Goal: Task Accomplishment & Management: Complete application form

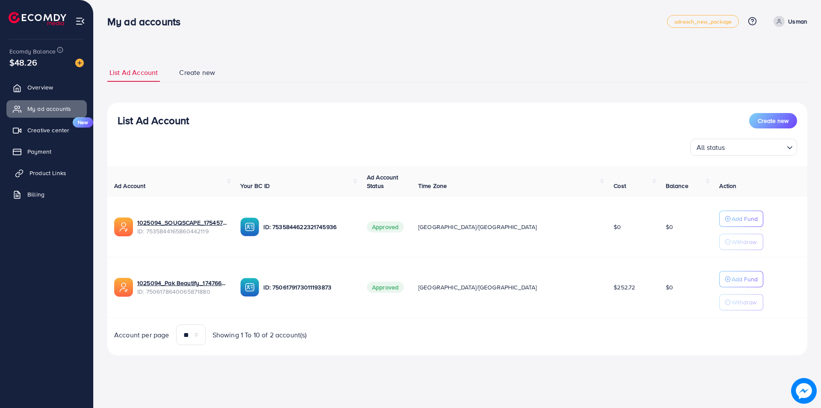
click at [48, 174] on span "Product Links" at bounding box center [48, 173] width 37 height 9
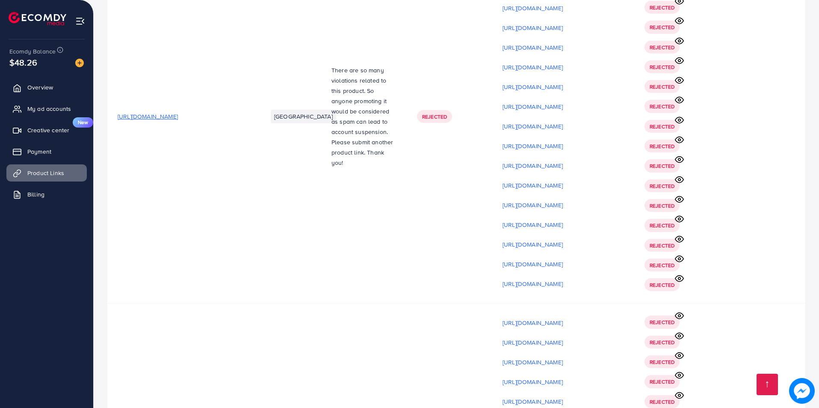
scroll to position [7140, 0]
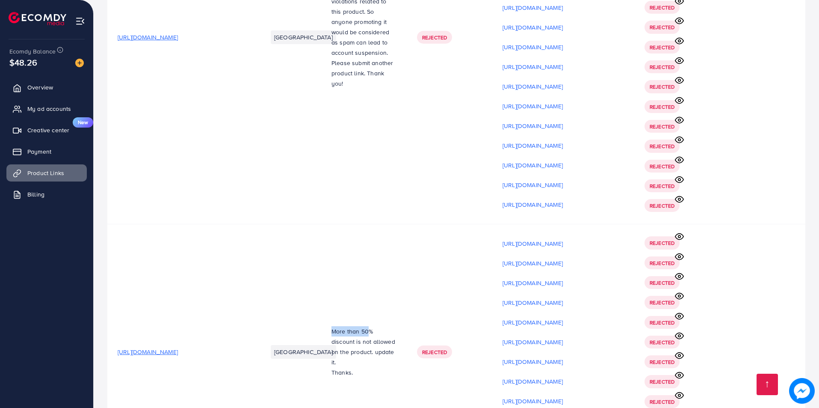
drag, startPoint x: 321, startPoint y: 227, endPoint x: 343, endPoint y: 237, distance: 23.8
click at [363, 225] on td "More than 50% discount is not a ll owed on the product. update it. Thanks." at bounding box center [364, 351] width 86 height 255
click at [334, 326] on p "More than 50% discount is not a ll owed on the product. update it." at bounding box center [363, 346] width 65 height 41
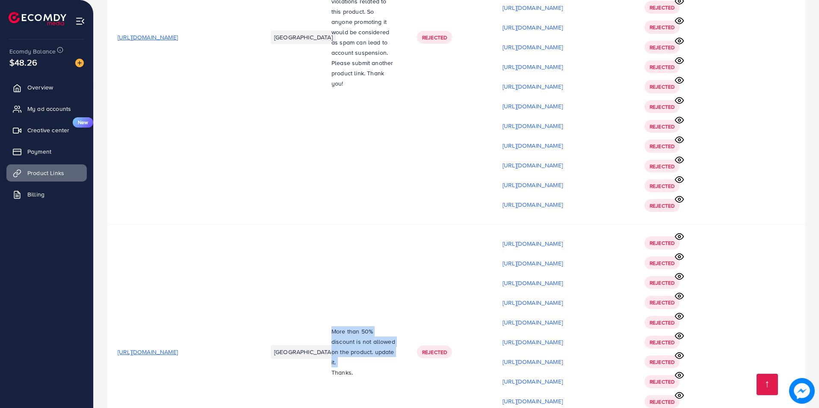
click at [337, 263] on td "More than 50% discount is not a ll owed on the product. update it. Thanks." at bounding box center [364, 351] width 86 height 255
click at [342, 367] on p "Thanks." at bounding box center [363, 372] width 65 height 10
click at [372, 281] on td "More than 50% discount is not a ll owed on the product. update it. Thanks." at bounding box center [364, 351] width 86 height 255
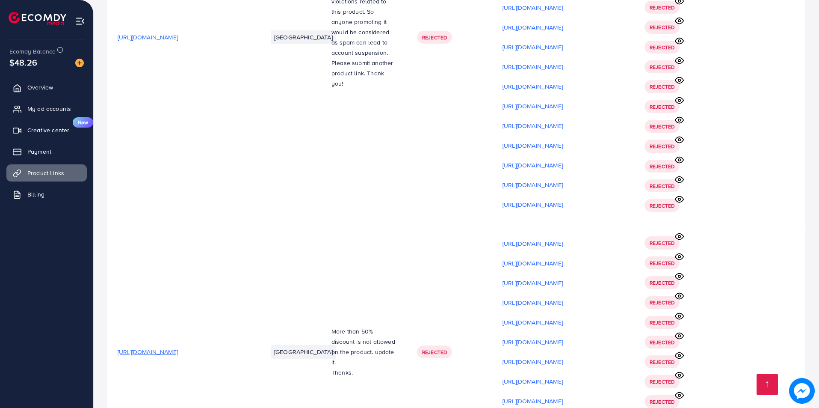
click at [178, 347] on span "[URL][DOMAIN_NAME]" at bounding box center [148, 351] width 60 height 9
click at [56, 166] on link "Product Links" at bounding box center [46, 172] width 80 height 17
click at [71, 151] on link "Payment" at bounding box center [46, 151] width 80 height 17
click at [50, 176] on span "Product Links" at bounding box center [48, 173] width 37 height 9
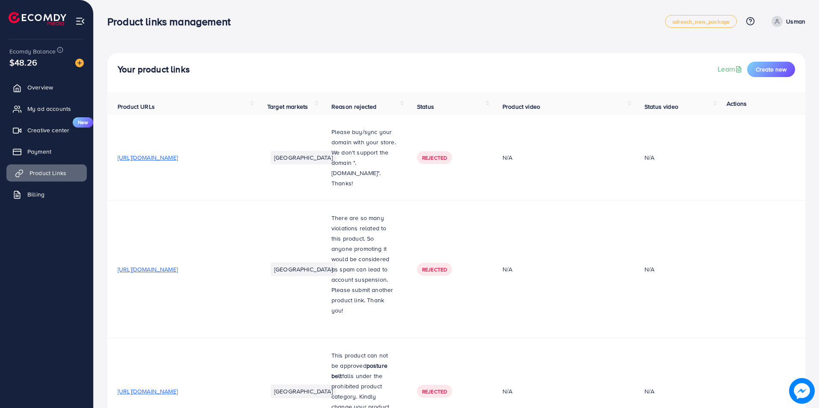
click at [68, 169] on link "Product Links" at bounding box center [46, 172] width 80 height 17
click at [773, 68] on span "Create new" at bounding box center [771, 69] width 31 height 9
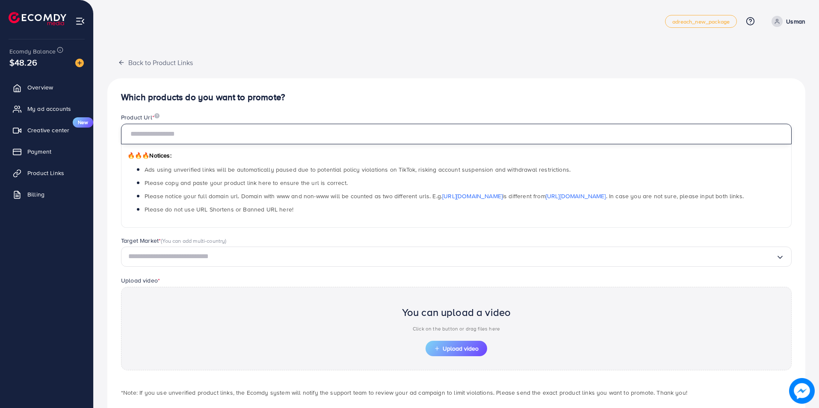
click at [163, 134] on input "text" at bounding box center [456, 134] width 671 height 21
paste input "**********"
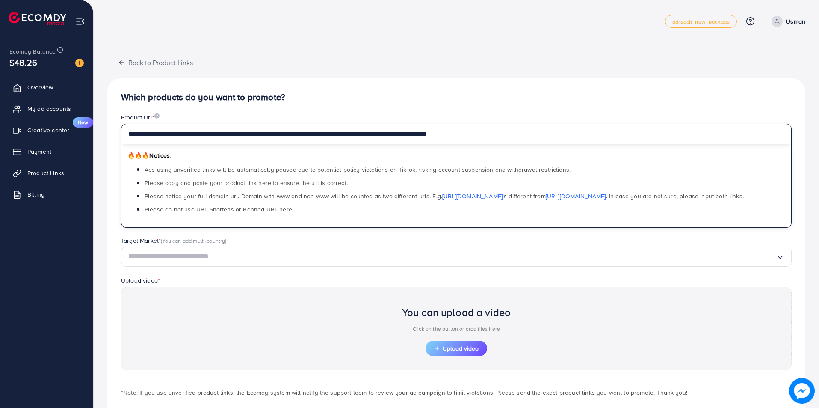
type input "**********"
click at [156, 260] on input "Search for option" at bounding box center [451, 256] width 647 height 13
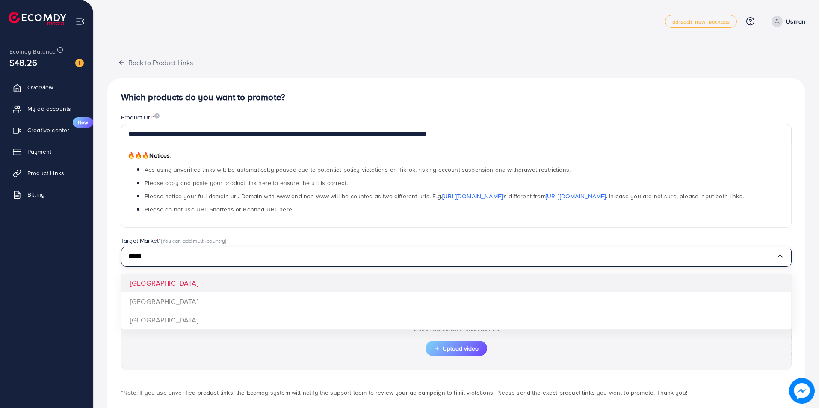
type input "*****"
click at [165, 285] on div "**********" at bounding box center [456, 257] width 698 height 358
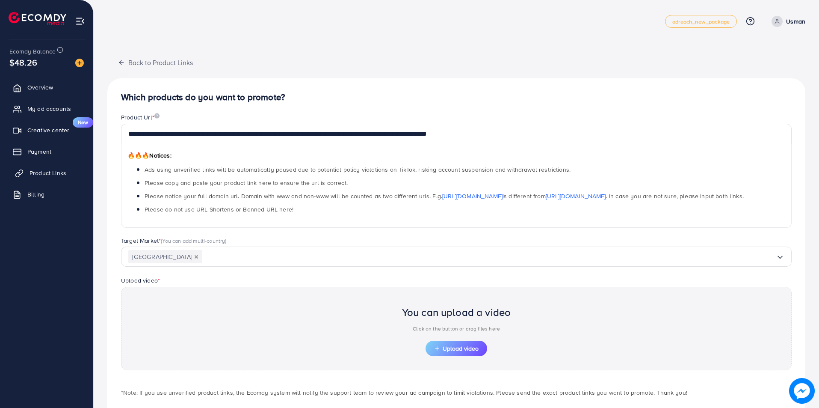
click at [59, 177] on span "Product Links" at bounding box center [48, 173] width 37 height 9
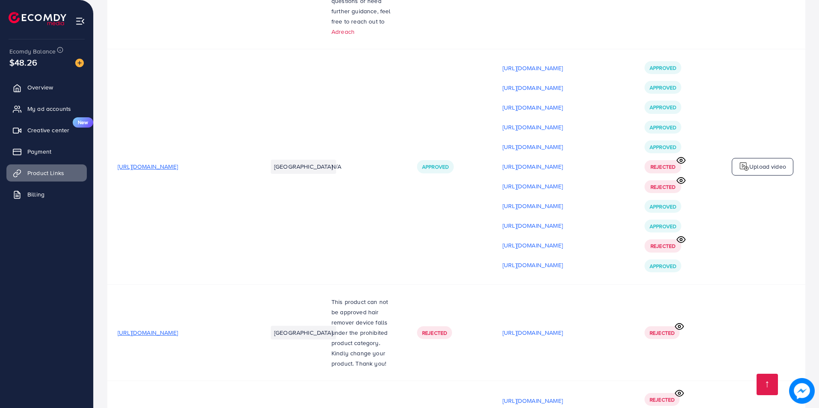
scroll to position [7140, 0]
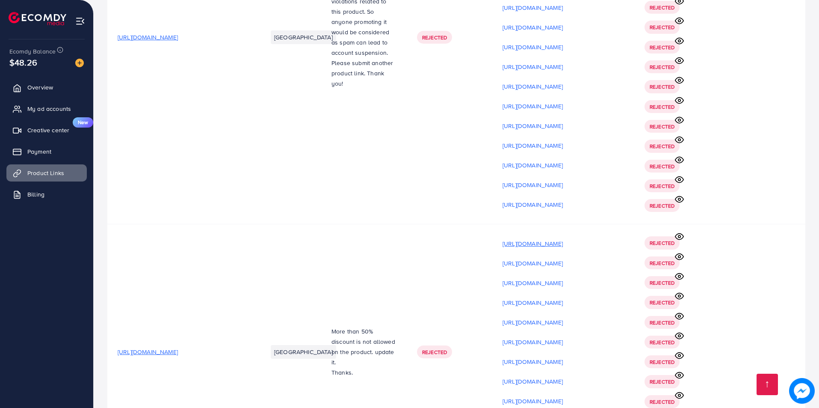
click at [563, 238] on p "[URL][DOMAIN_NAME]" at bounding box center [533, 243] width 60 height 10
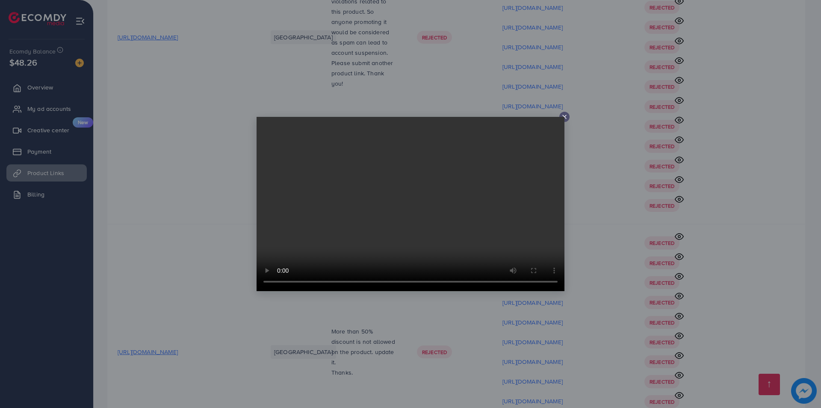
click at [520, 106] on div at bounding box center [410, 204] width 821 height 408
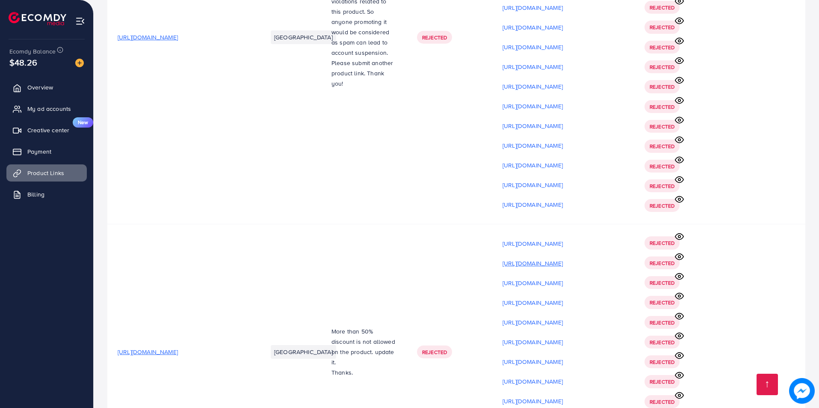
click at [563, 258] on p "[URL][DOMAIN_NAME]" at bounding box center [533, 263] width 60 height 10
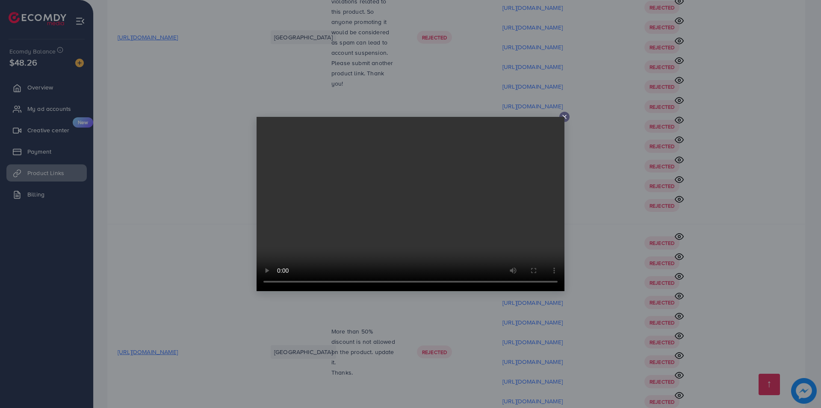
click at [675, 213] on div at bounding box center [410, 204] width 821 height 408
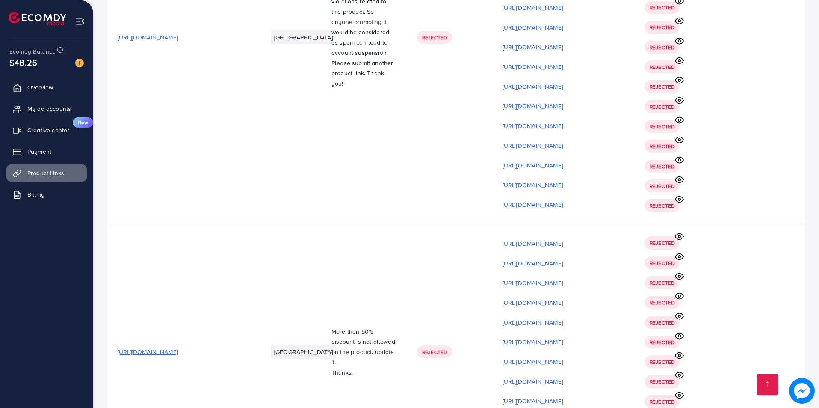
click at [563, 278] on p "[URL][DOMAIN_NAME]" at bounding box center [533, 283] width 60 height 10
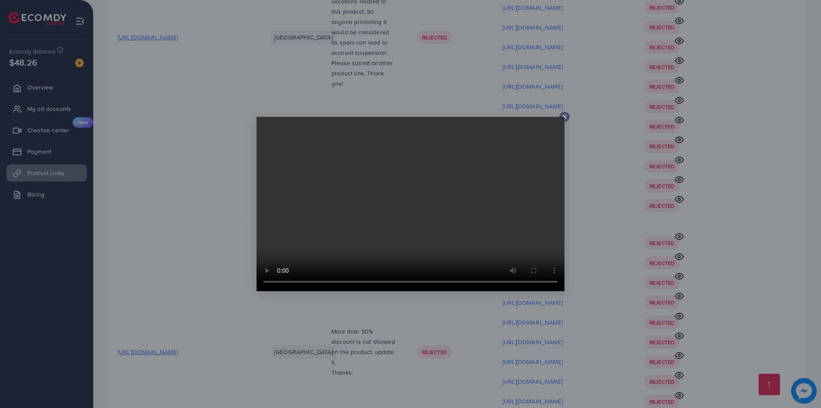
click at [682, 203] on div at bounding box center [410, 204] width 821 height 408
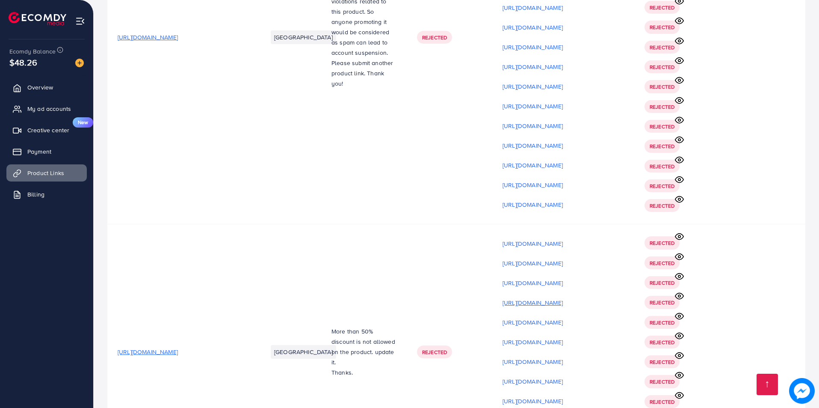
click at [563, 297] on p "[URL][DOMAIN_NAME]" at bounding box center [533, 302] width 60 height 10
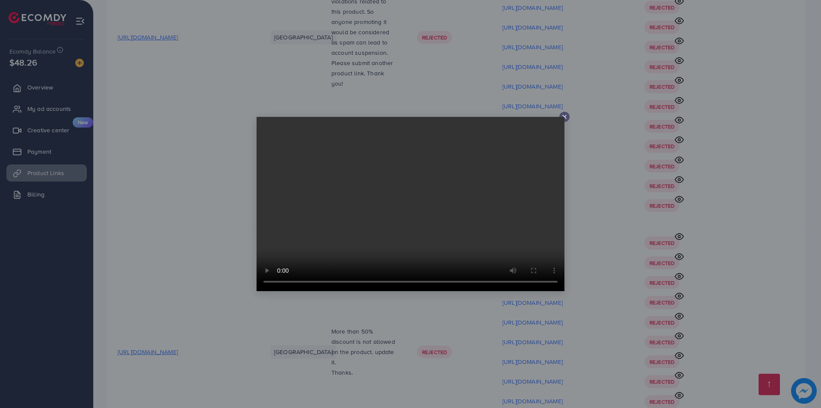
click at [772, 176] on div at bounding box center [410, 204] width 821 height 408
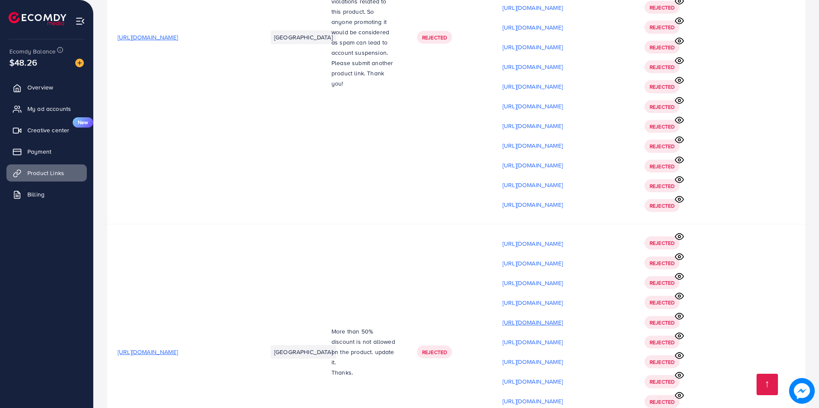
click at [563, 317] on p "[URL][DOMAIN_NAME]" at bounding box center [533, 322] width 60 height 10
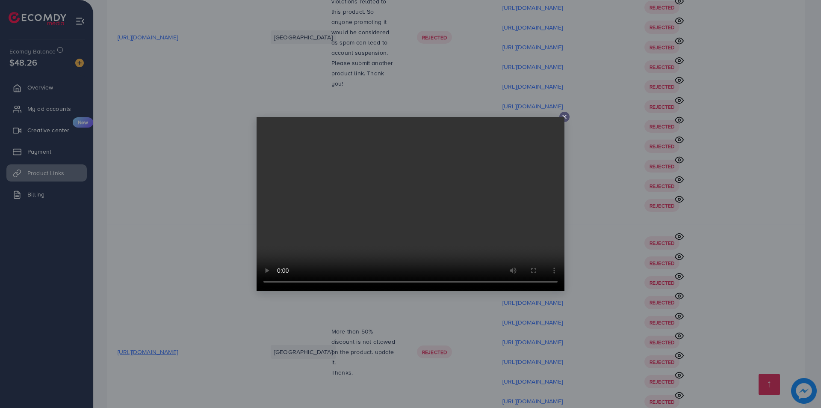
click at [707, 189] on div at bounding box center [410, 204] width 821 height 408
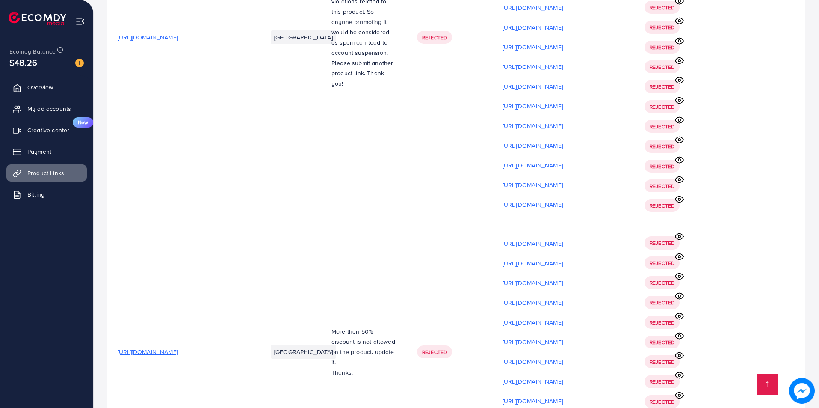
click at [563, 337] on p "[URL][DOMAIN_NAME]" at bounding box center [533, 342] width 60 height 10
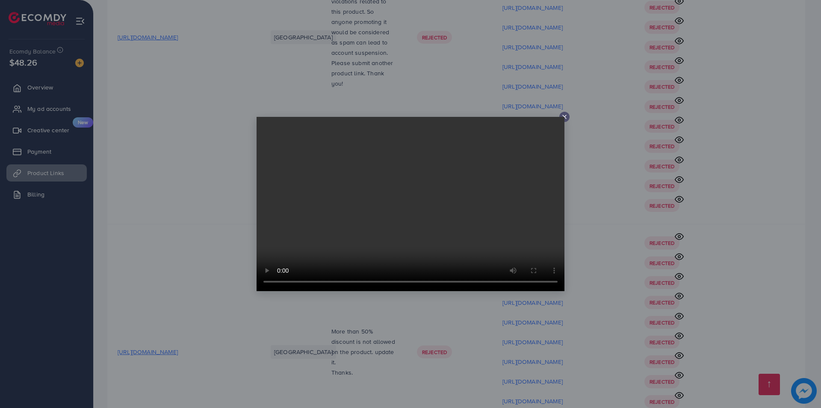
click at [821, 191] on div at bounding box center [410, 204] width 821 height 408
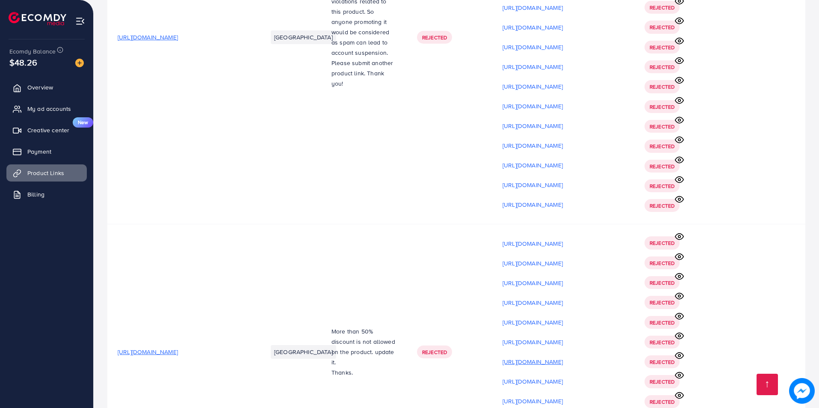
click at [563, 356] on p "[URL][DOMAIN_NAME]" at bounding box center [533, 361] width 60 height 10
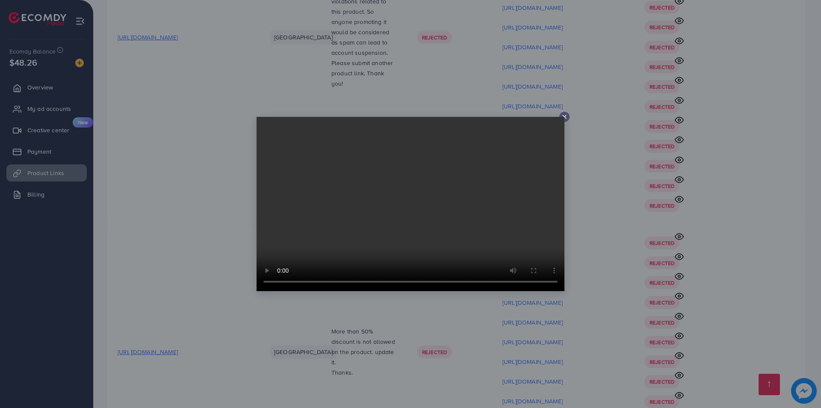
click at [731, 238] on div at bounding box center [410, 204] width 821 height 408
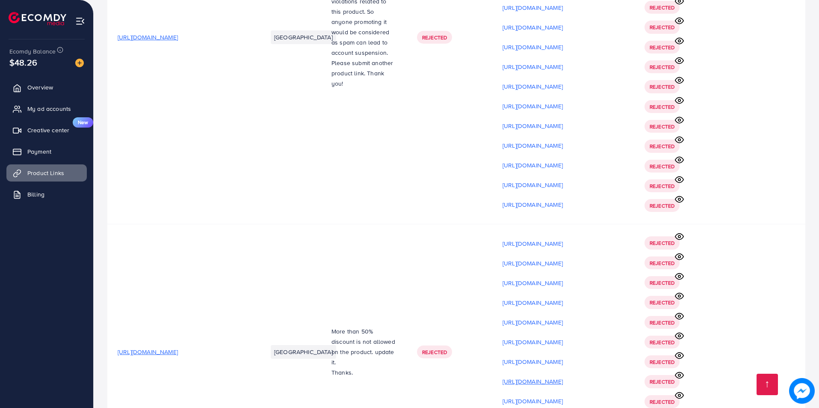
click at [563, 376] on p "[URL][DOMAIN_NAME]" at bounding box center [533, 381] width 60 height 10
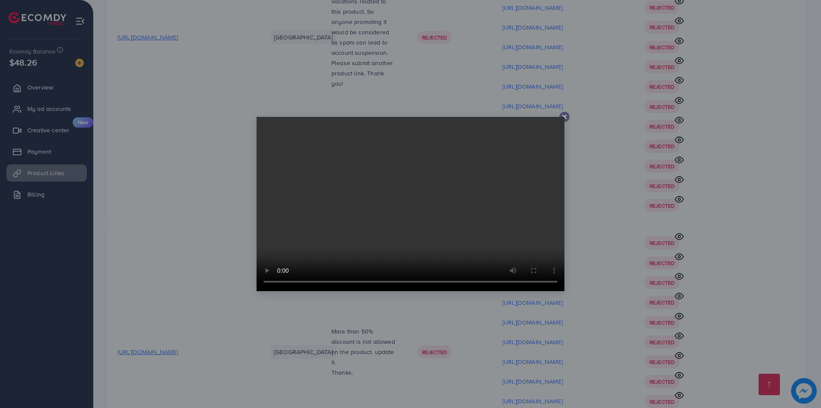
click at [599, 278] on div at bounding box center [410, 204] width 821 height 408
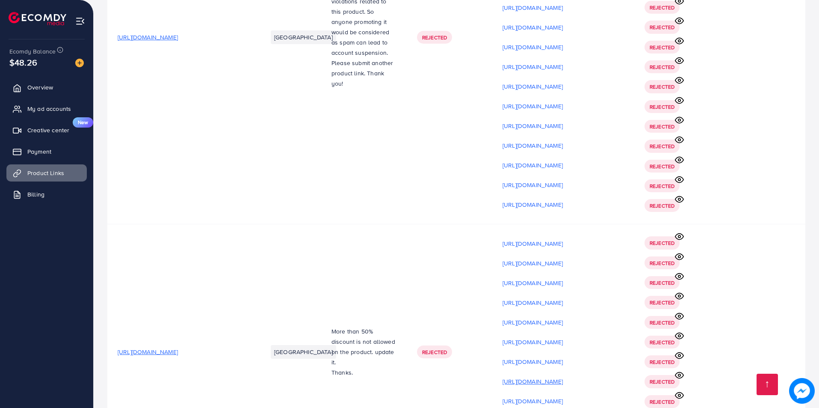
click at [563, 376] on p "[URL][DOMAIN_NAME]" at bounding box center [533, 381] width 60 height 10
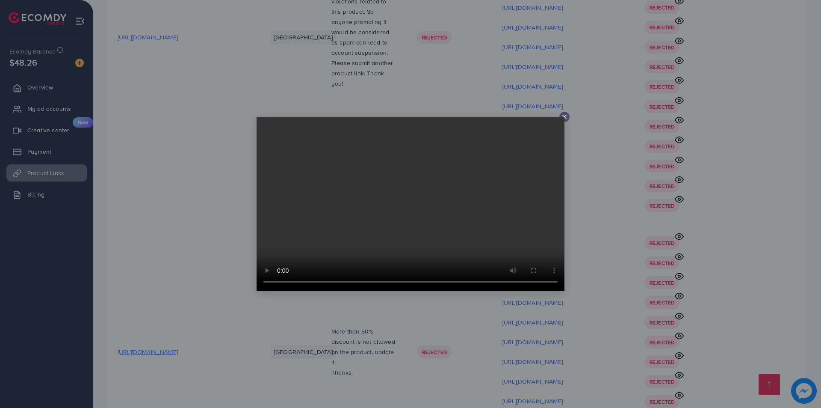
click at [589, 296] on div at bounding box center [410, 204] width 821 height 408
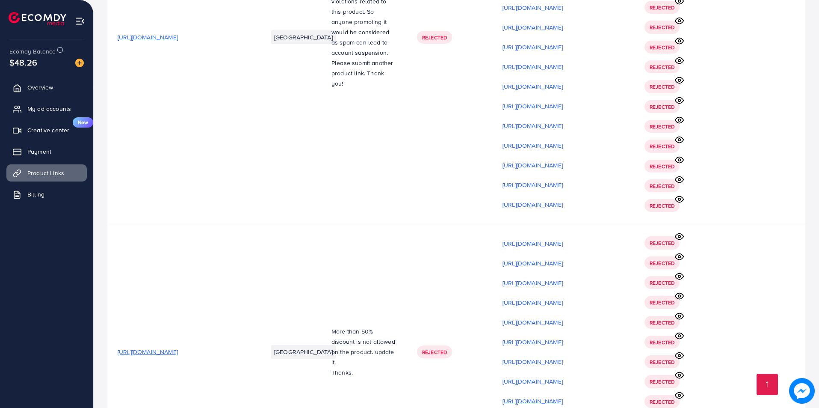
click at [563, 396] on p "[URL][DOMAIN_NAME]" at bounding box center [533, 401] width 60 height 10
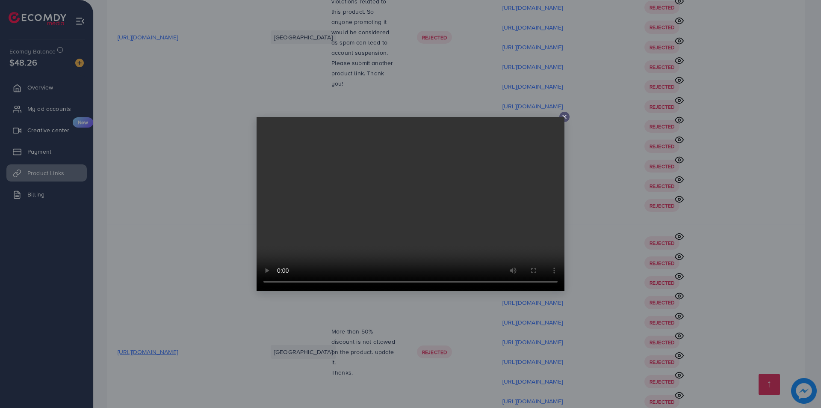
click at [627, 245] on div at bounding box center [410, 204] width 821 height 408
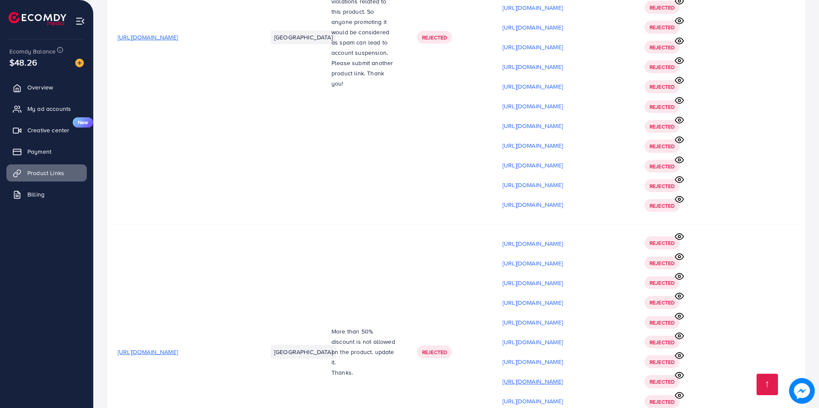
click at [563, 376] on p "[URL][DOMAIN_NAME]" at bounding box center [533, 381] width 60 height 10
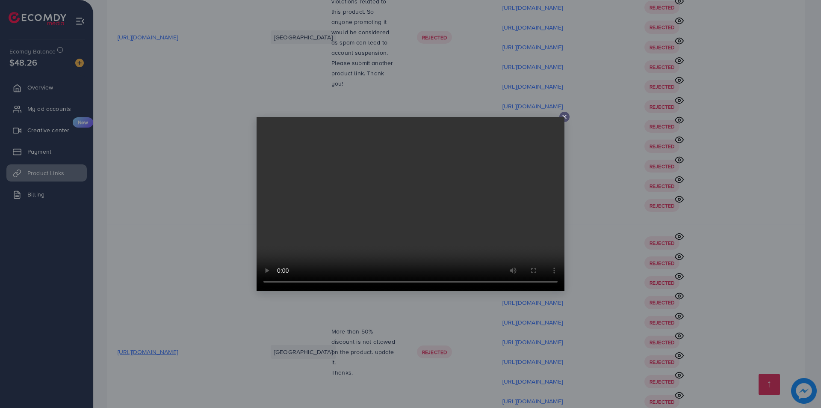
click at [576, 293] on div at bounding box center [410, 204] width 821 height 408
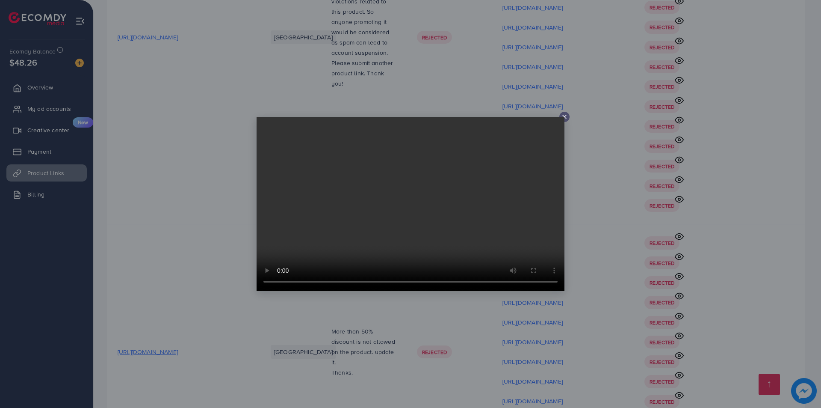
click at [613, 275] on div at bounding box center [410, 204] width 821 height 408
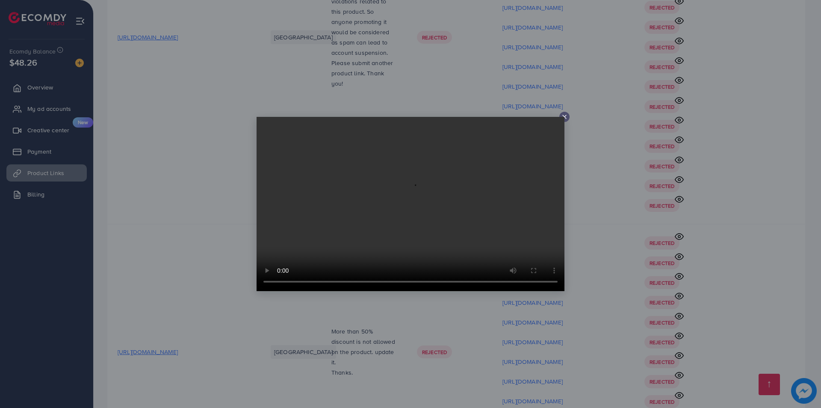
click at [579, 312] on div at bounding box center [410, 204] width 821 height 408
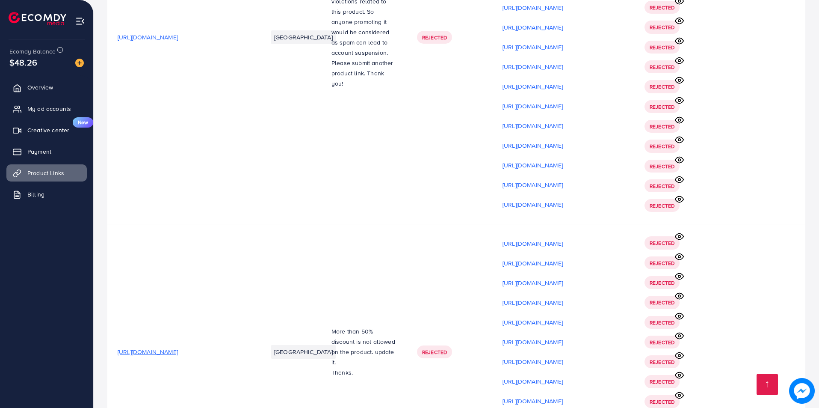
click at [563, 396] on p "[URL][DOMAIN_NAME]" at bounding box center [533, 401] width 60 height 10
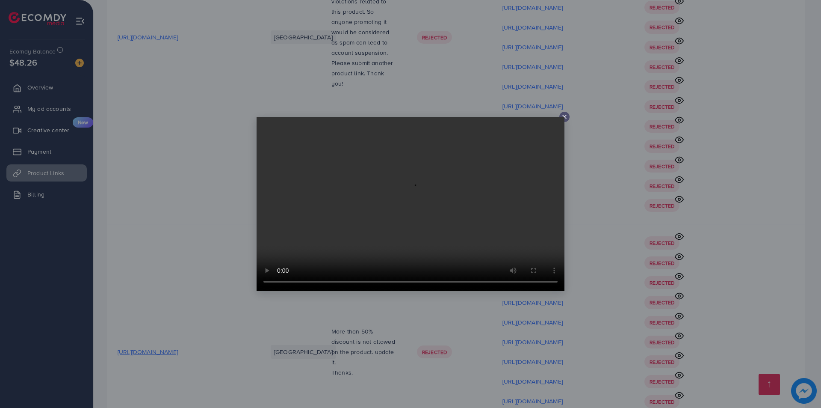
click at [575, 307] on div at bounding box center [410, 204] width 821 height 408
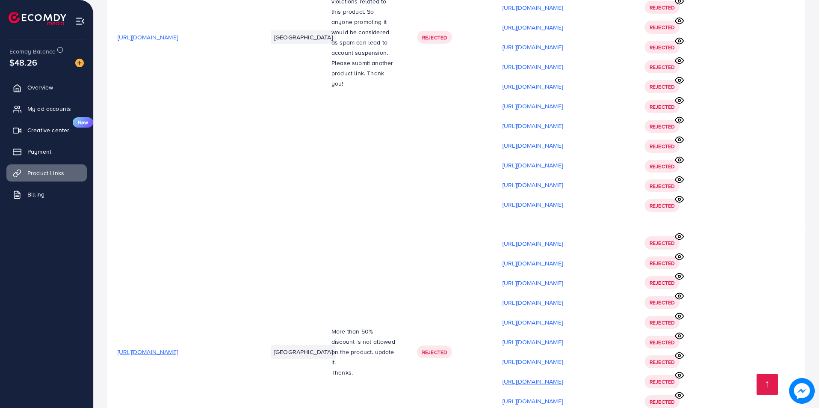
click at [563, 376] on p "[URL][DOMAIN_NAME]" at bounding box center [533, 381] width 60 height 10
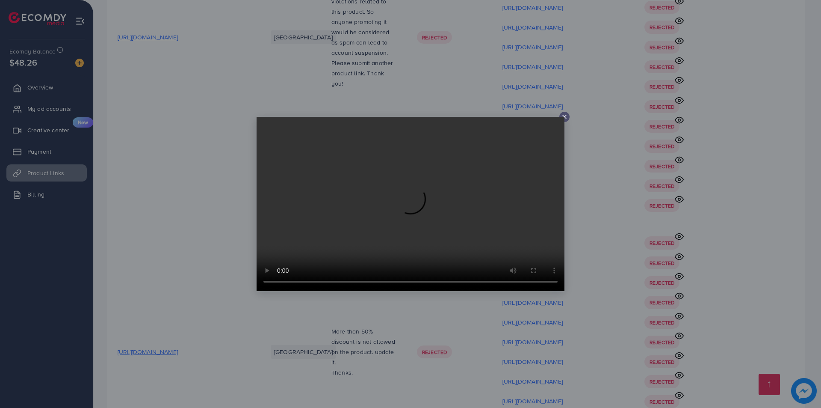
click at [585, 320] on div at bounding box center [410, 204] width 821 height 408
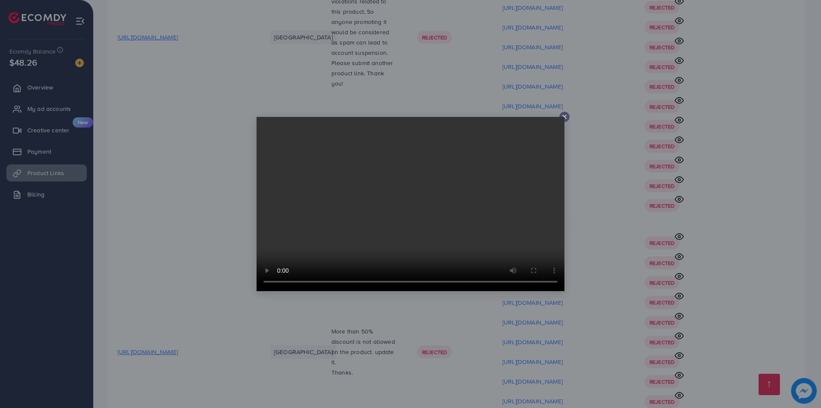
click at [593, 314] on div at bounding box center [410, 204] width 821 height 408
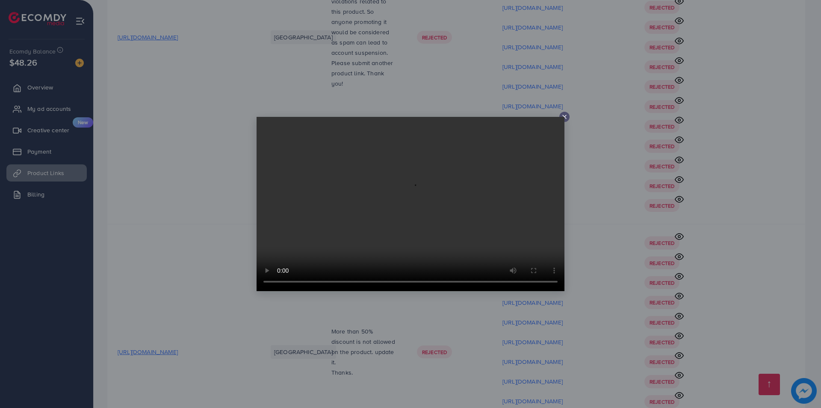
click at [564, 331] on div at bounding box center [410, 204] width 821 height 408
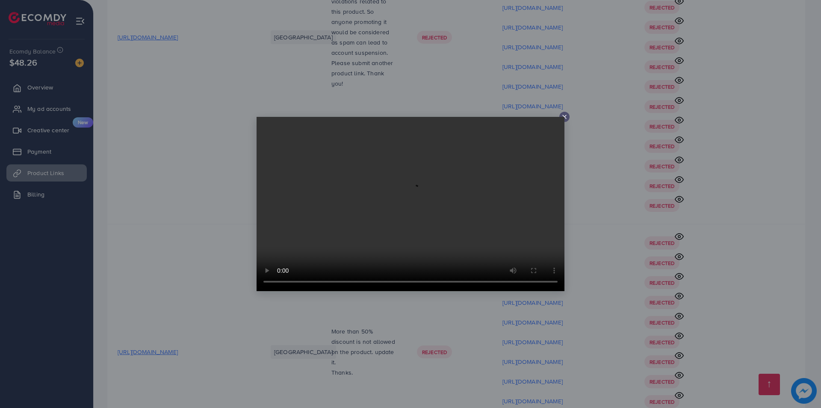
click at [529, 117] on video at bounding box center [411, 204] width 308 height 174
click at [581, 327] on div at bounding box center [410, 204] width 821 height 408
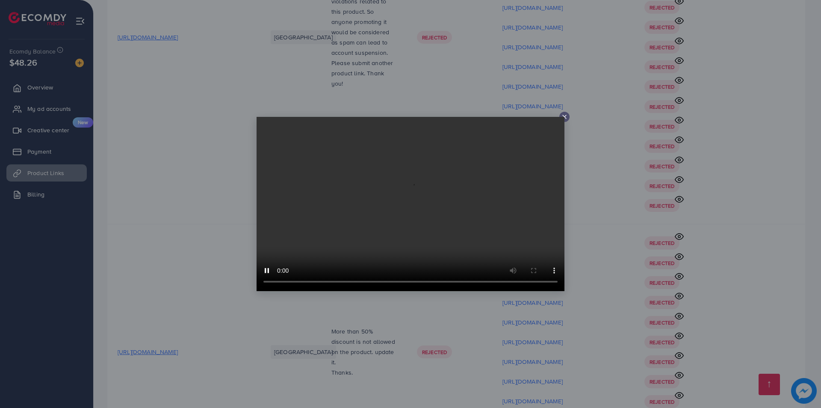
drag, startPoint x: 624, startPoint y: 307, endPoint x: 612, endPoint y: 307, distance: 12.8
click at [624, 307] on div at bounding box center [410, 204] width 821 height 408
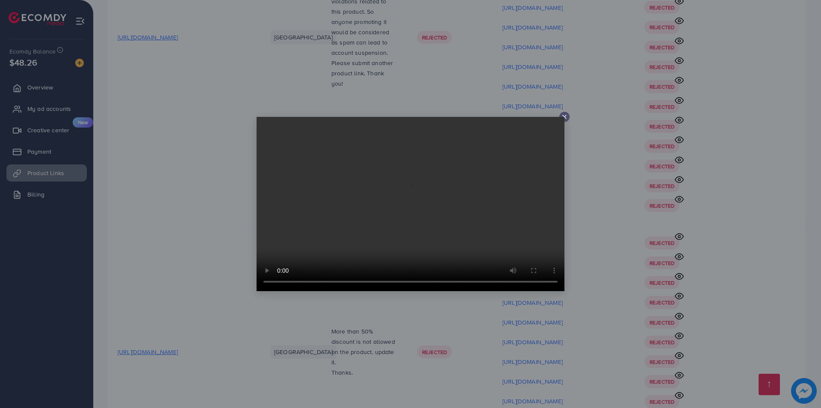
click at [665, 322] on div at bounding box center [410, 204] width 821 height 408
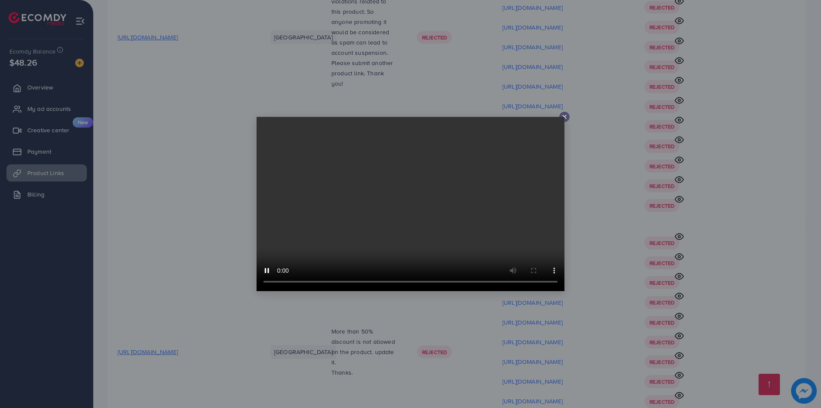
click at [627, 255] on div at bounding box center [410, 204] width 821 height 408
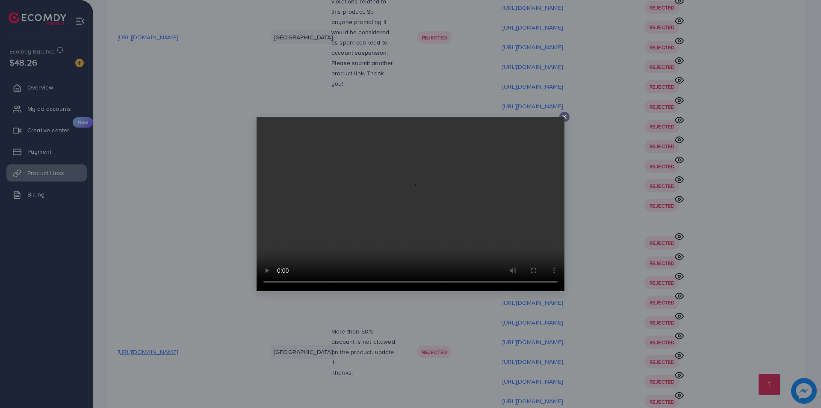
click at [593, 322] on div at bounding box center [410, 204] width 821 height 408
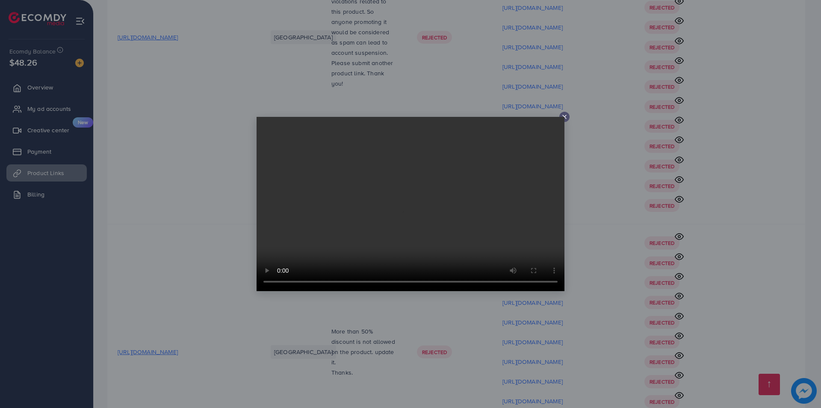
click at [591, 169] on div at bounding box center [410, 204] width 821 height 408
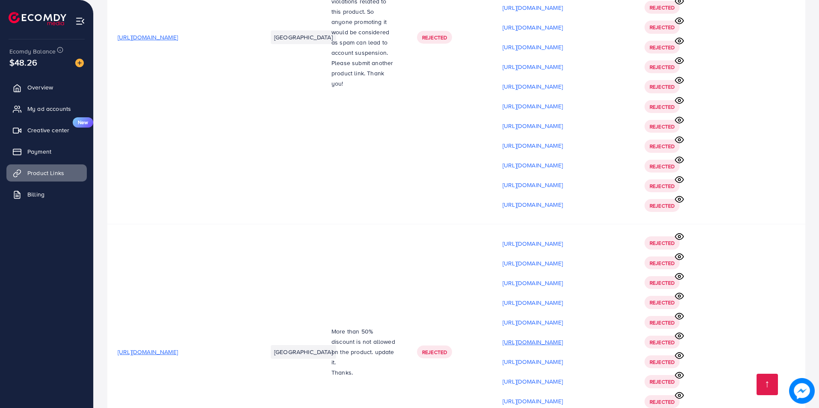
click at [563, 337] on p "[URL][DOMAIN_NAME]" at bounding box center [533, 342] width 60 height 10
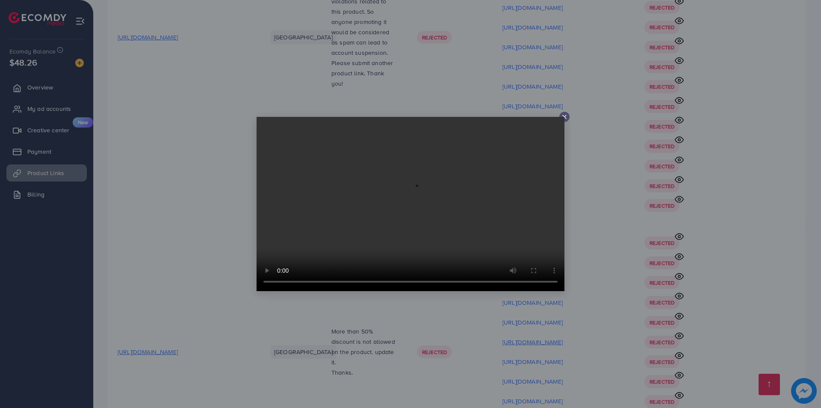
click at [594, 233] on div at bounding box center [410, 204] width 821 height 408
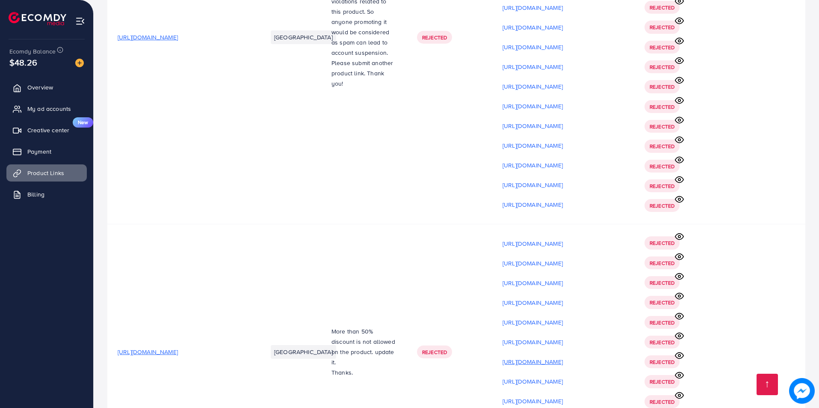
click at [563, 356] on p "[URL][DOMAIN_NAME]" at bounding box center [533, 361] width 60 height 10
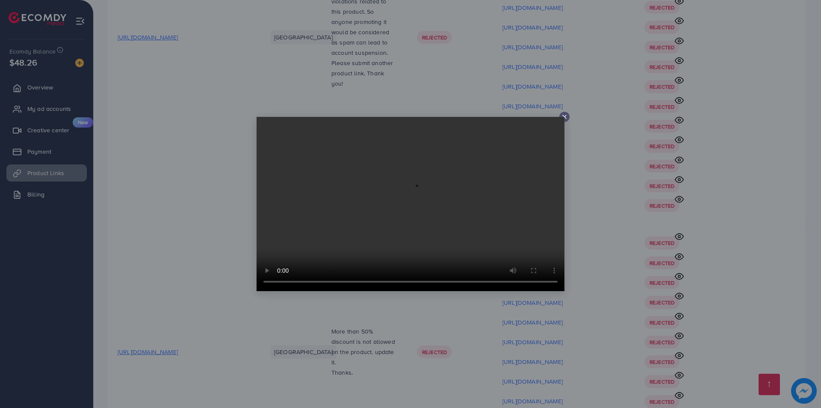
click at [591, 254] on div at bounding box center [410, 204] width 821 height 408
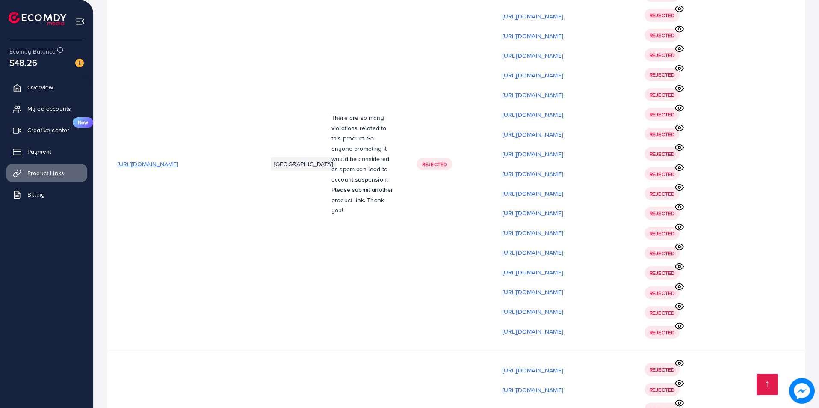
scroll to position [7140, 0]
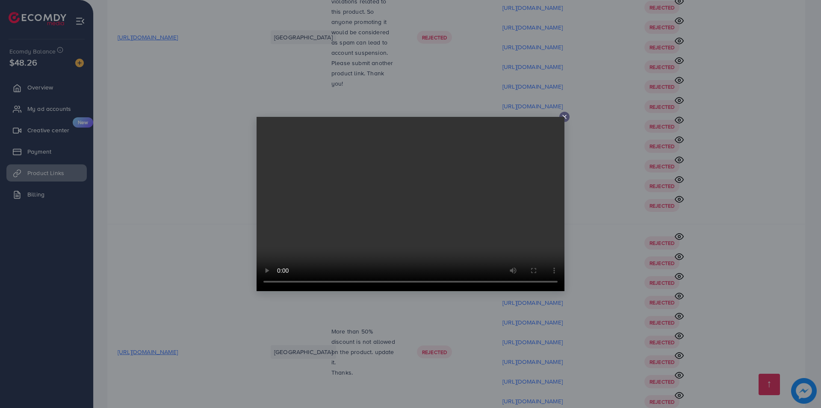
click at [431, 150] on video at bounding box center [411, 204] width 308 height 174
click at [611, 326] on div at bounding box center [410, 204] width 821 height 408
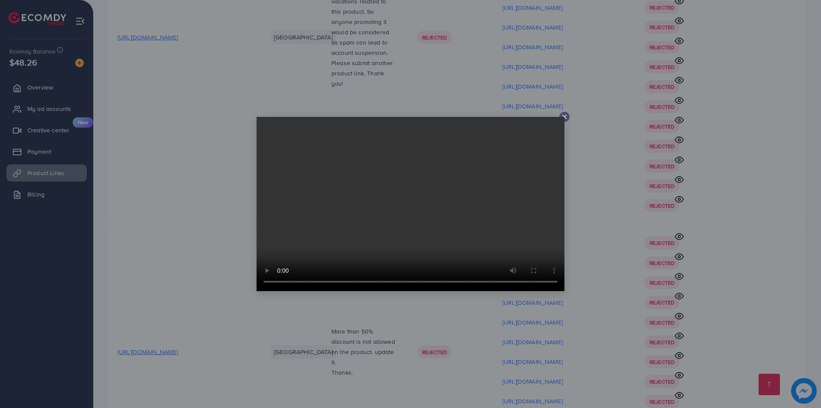
click at [565, 114] on icon at bounding box center [564, 116] width 7 height 7
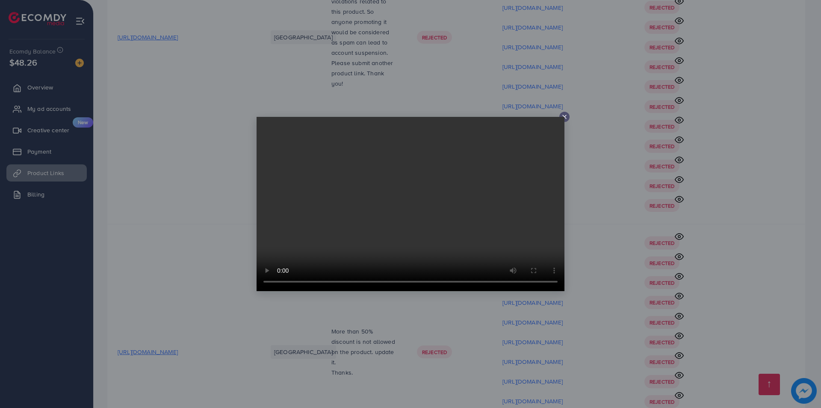
click at [565, 118] on icon at bounding box center [564, 116] width 7 height 7
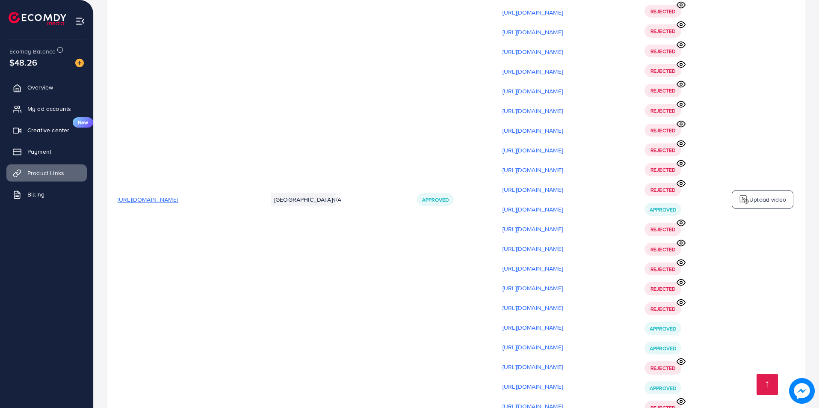
scroll to position [0, 0]
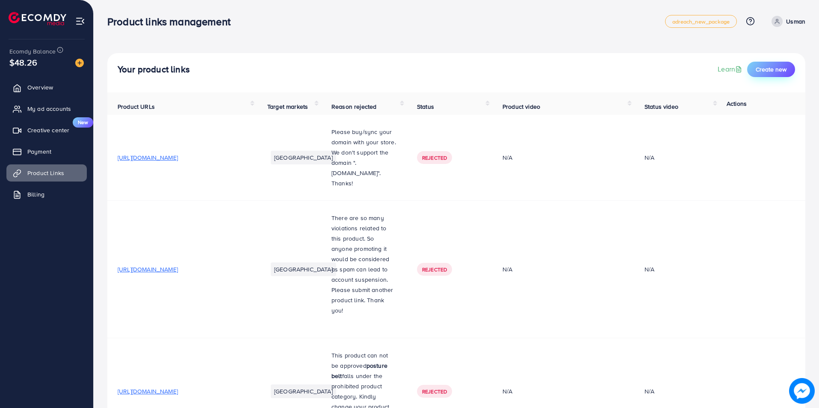
click at [763, 67] on span "Create new" at bounding box center [771, 69] width 31 height 9
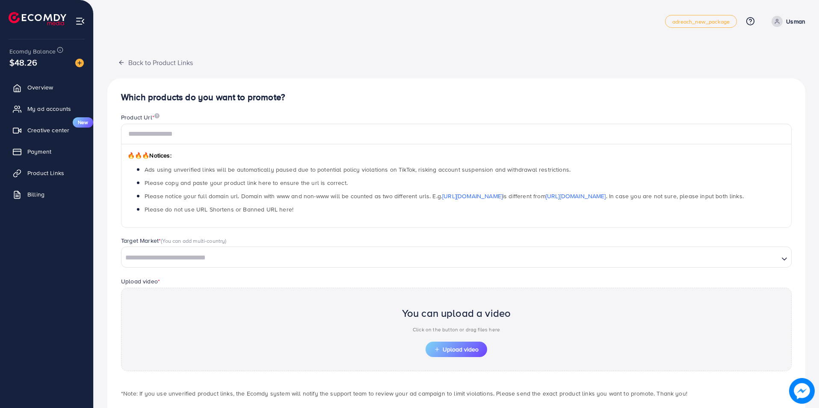
drag, startPoint x: 152, startPoint y: 147, endPoint x: 166, endPoint y: 137, distance: 17.2
click at [151, 147] on div "🔥🔥🔥 Notices: Ads using unverified links will be automatically paused due to pot…" at bounding box center [456, 185] width 671 height 83
click at [166, 137] on input "text" at bounding box center [456, 134] width 671 height 21
paste input "**********"
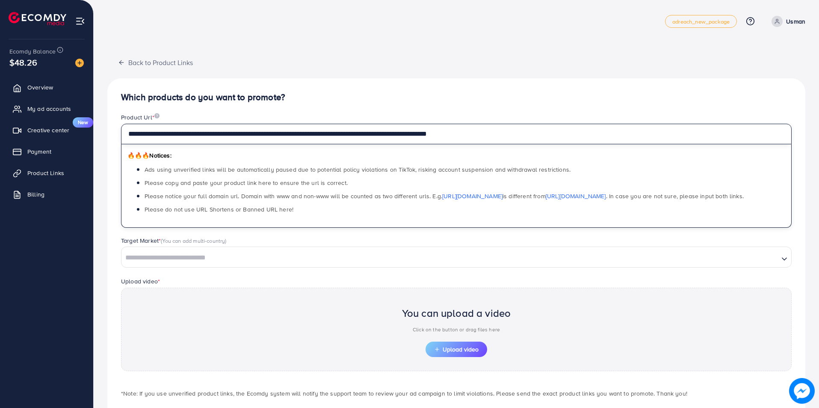
type input "**********"
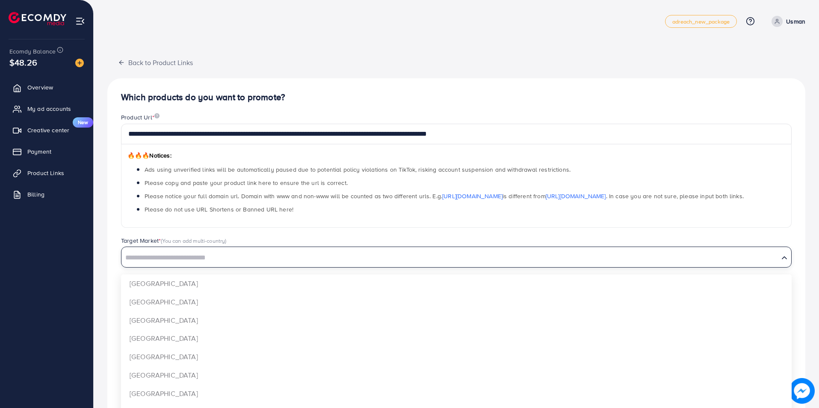
click at [155, 263] on input "Search for option" at bounding box center [450, 257] width 656 height 13
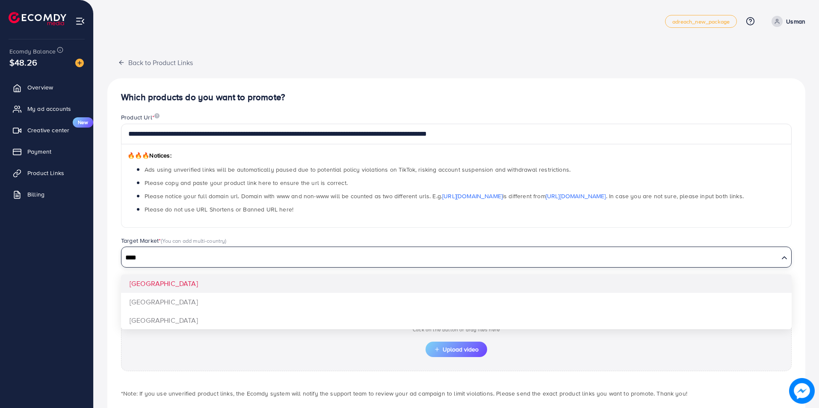
type input "****"
click at [169, 289] on div "**********" at bounding box center [456, 257] width 698 height 359
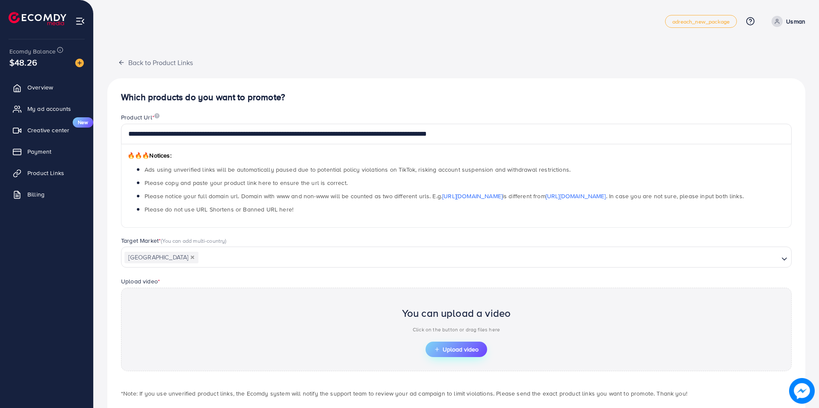
click at [448, 347] on span "Upload video" at bounding box center [456, 349] width 44 height 6
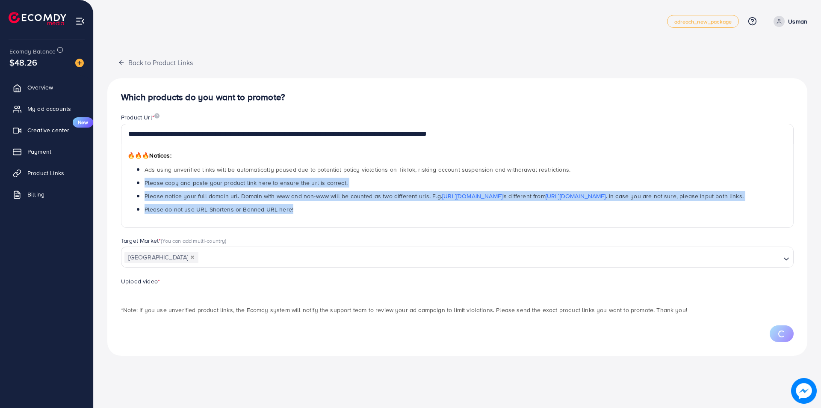
drag, startPoint x: 821, startPoint y: 171, endPoint x: 821, endPoint y: 208, distance: 37.6
click at [821, 208] on html "**********" at bounding box center [410, 204] width 821 height 408
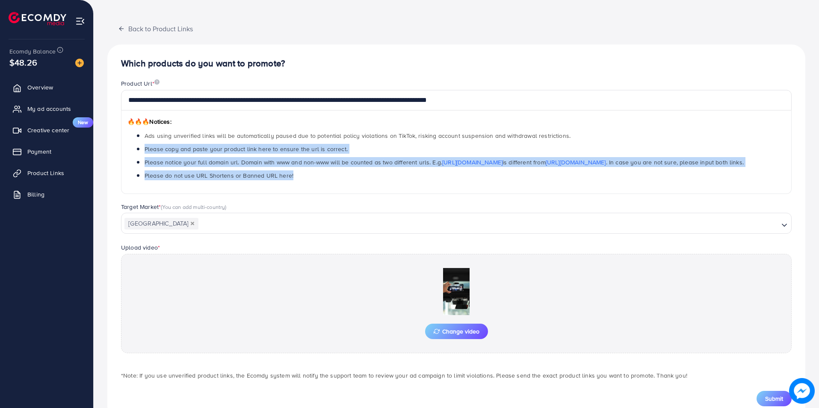
scroll to position [38, 0]
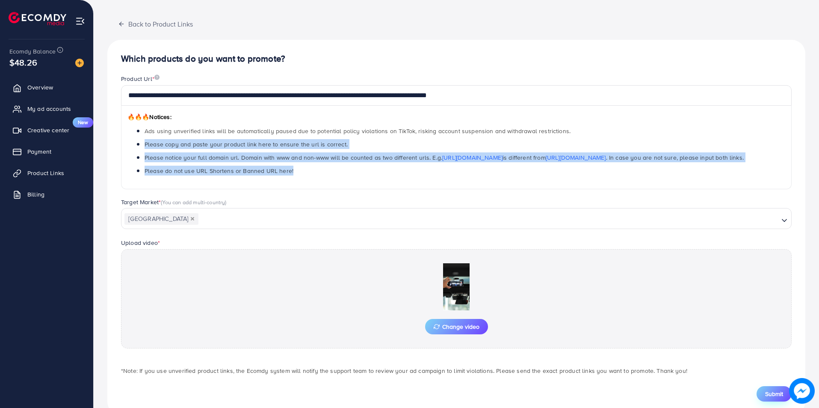
click at [770, 392] on span "Submit" at bounding box center [774, 393] width 18 height 9
click at [108, 153] on div "**********" at bounding box center [456, 227] width 698 height 375
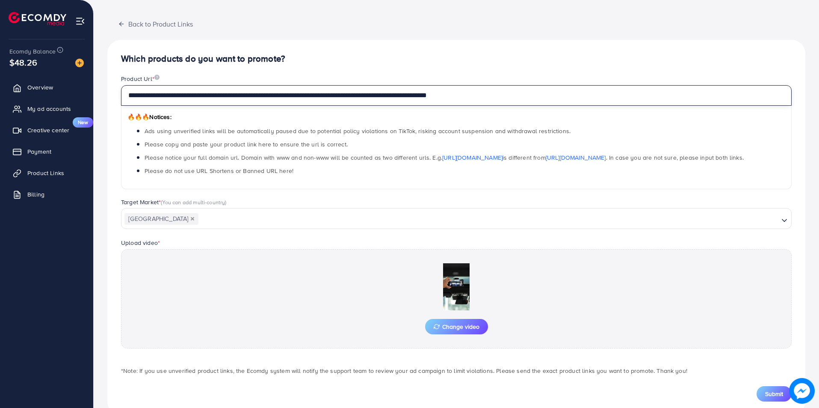
click at [169, 100] on input "**********" at bounding box center [456, 95] width 671 height 21
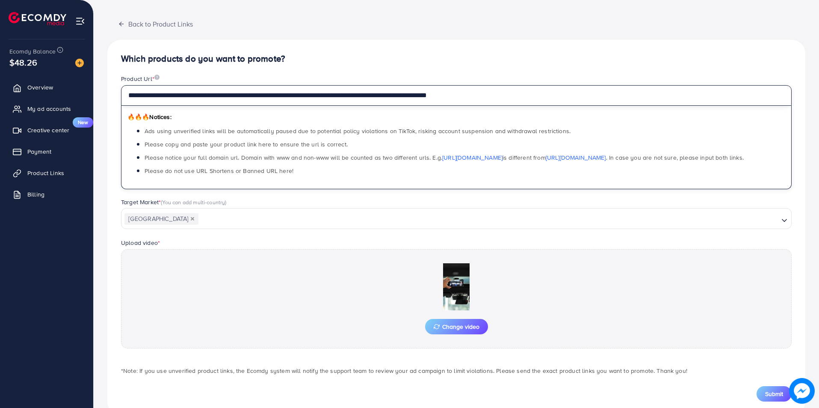
click at [169, 100] on input "**********" at bounding box center [456, 95] width 671 height 21
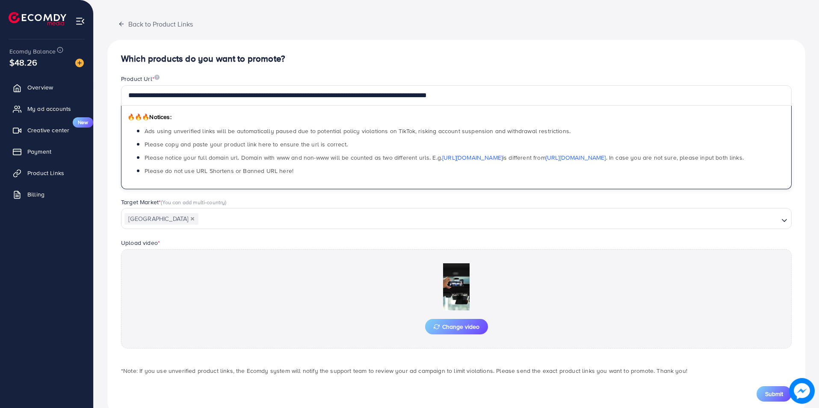
click at [114, 124] on div "**********" at bounding box center [456, 131] width 684 height 115
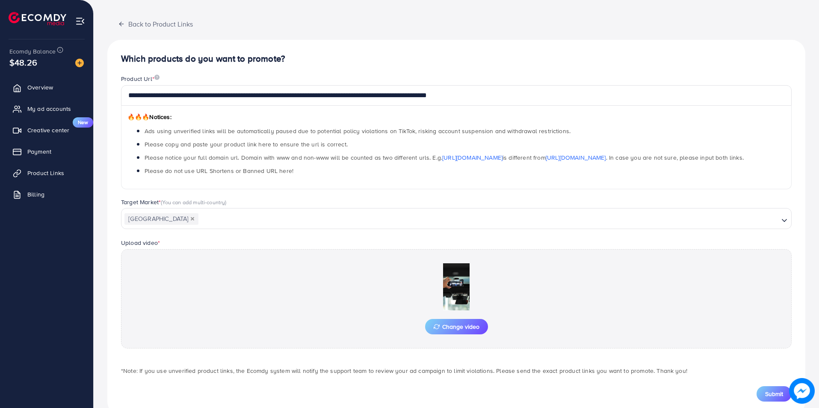
click at [166, 127] on span "Ads using unverified links will be automatically paused due to potential policy…" at bounding box center [358, 131] width 426 height 9
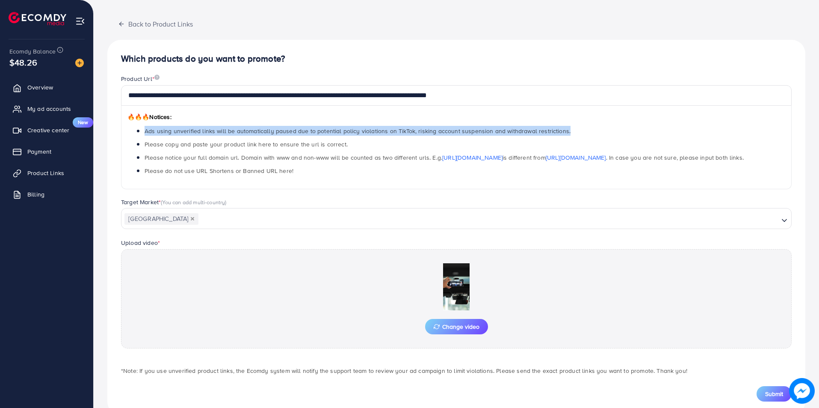
click at [166, 127] on span "Ads using unverified links will be automatically paused due to potential policy…" at bounding box center [358, 131] width 426 height 9
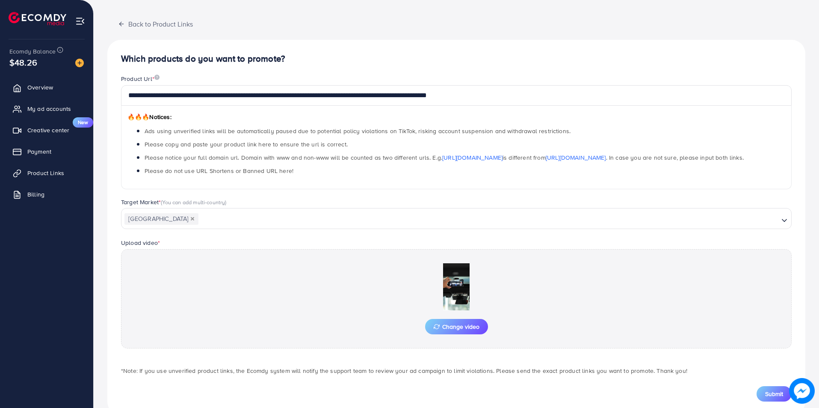
click at [166, 142] on span "Please copy and paste your product link here to ensure the url is correct." at bounding box center [246, 144] width 203 height 9
click at [166, 155] on span "Please notice your full domain url. Domain with www and non-www will be counted…" at bounding box center [444, 157] width 599 height 9
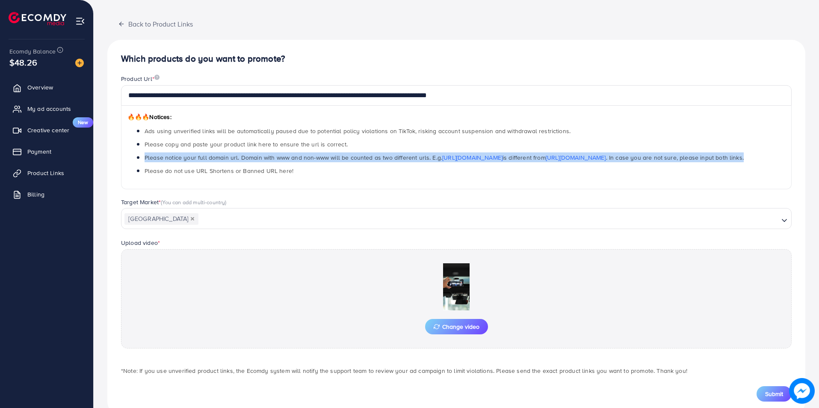
click at [166, 155] on span "Please notice your full domain url. Domain with www and non-www will be counted…" at bounding box center [444, 157] width 599 height 9
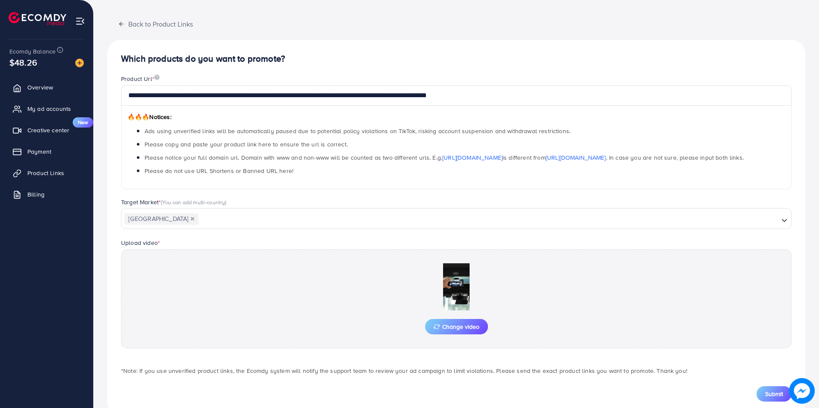
click at [165, 164] on ul "Ads using unverified links will be automatically paused due to potential policy…" at bounding box center [456, 151] width 658 height 50
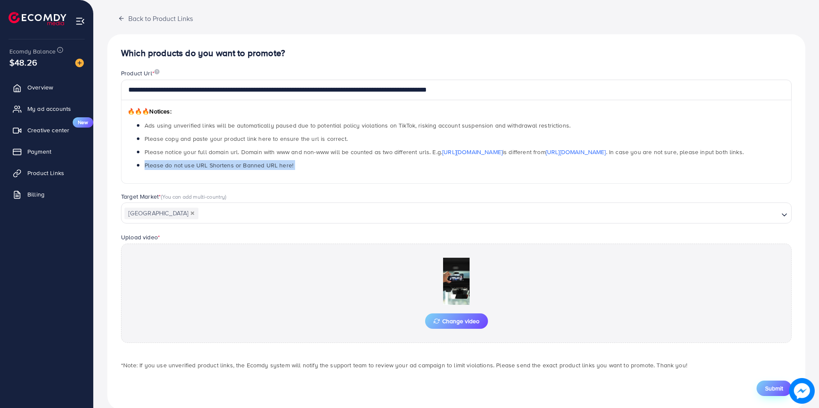
scroll to position [59, 0]
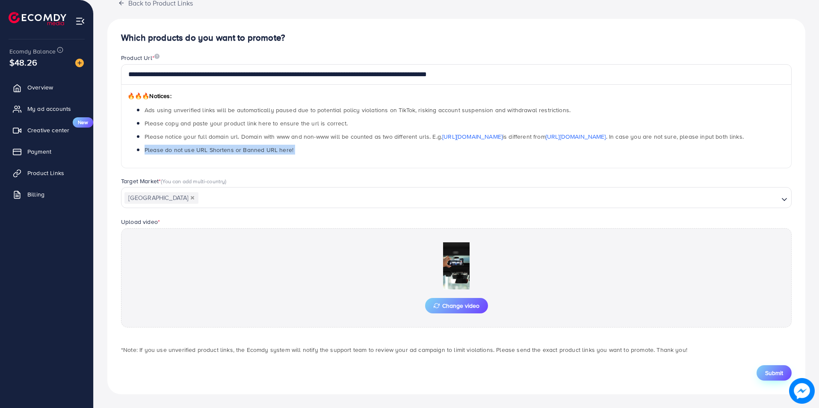
click at [759, 374] on button "Submit" at bounding box center [774, 372] width 35 height 15
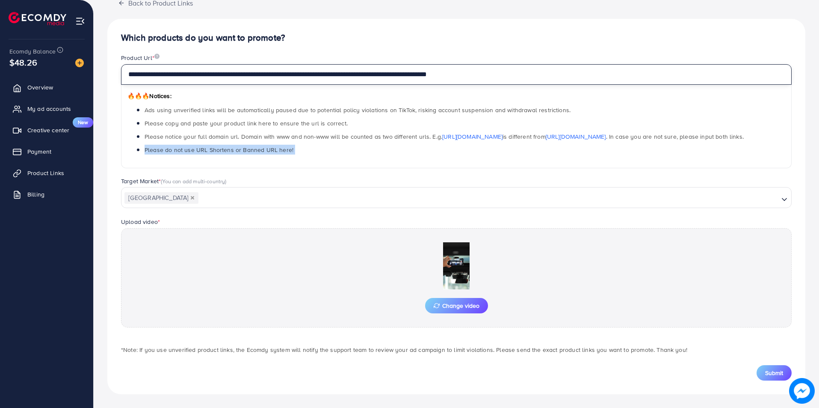
click at [191, 71] on input "**********" at bounding box center [456, 74] width 671 height 21
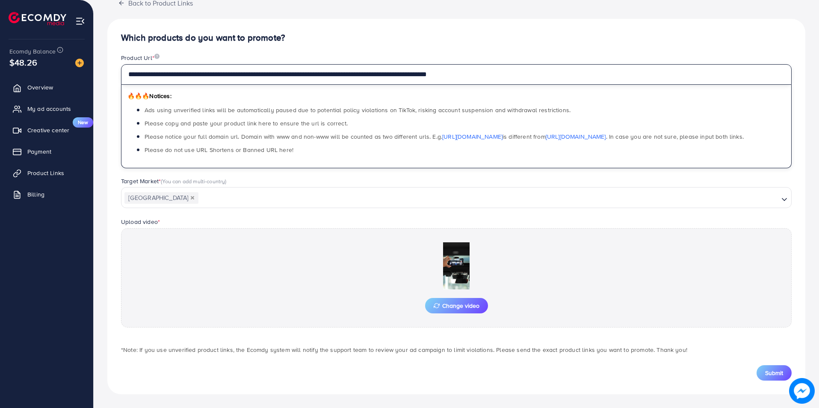
click at [191, 71] on input "**********" at bounding box center [456, 74] width 671 height 21
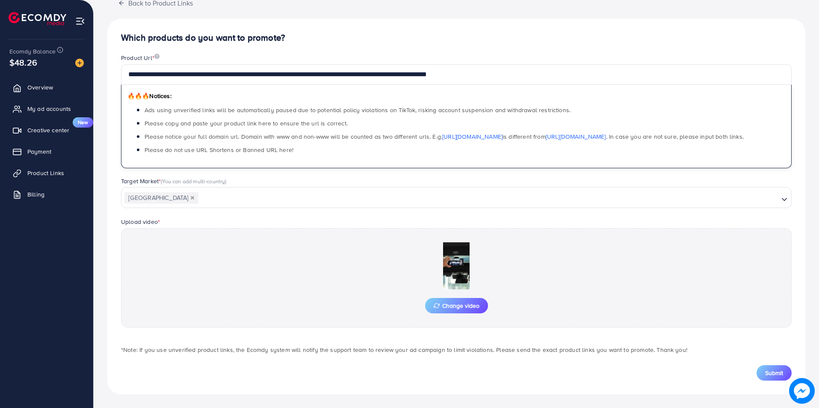
click at [211, 272] on div "Change video" at bounding box center [456, 277] width 671 height 99
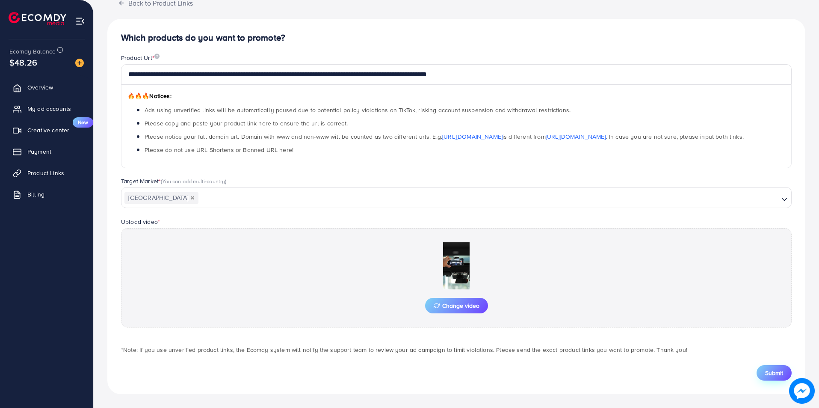
click at [767, 370] on span "Submit" at bounding box center [774, 372] width 18 height 9
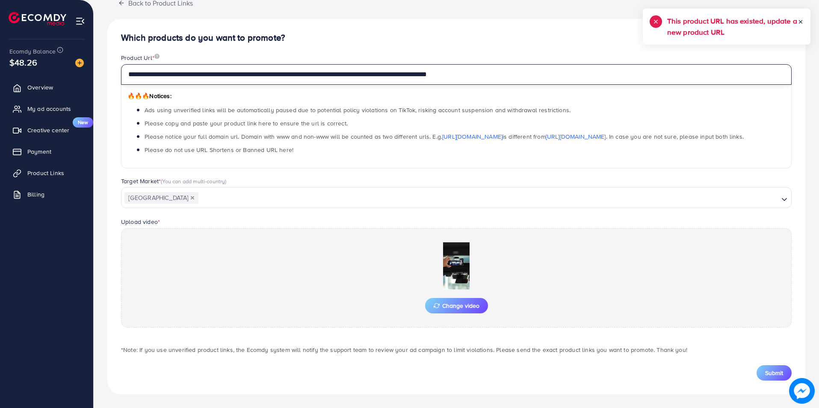
click at [148, 79] on input "**********" at bounding box center [456, 74] width 671 height 21
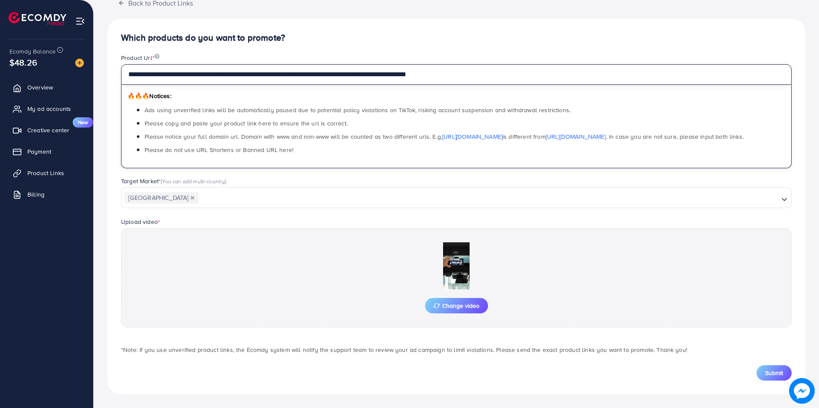
type input "**********"
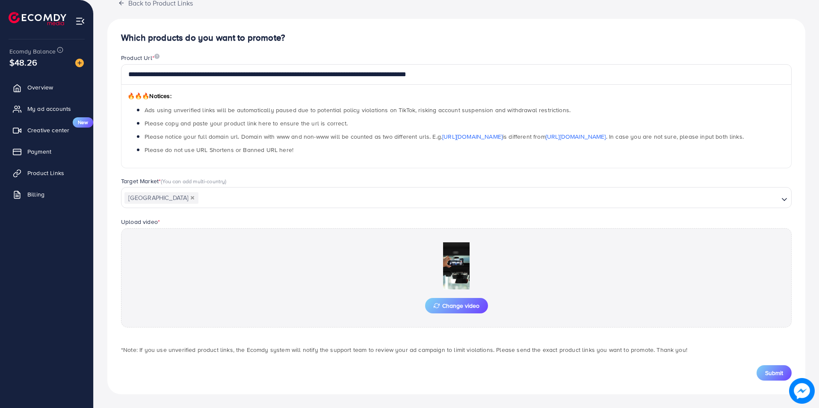
click at [774, 380] on div "**********" at bounding box center [456, 206] width 698 height 375
click at [771, 372] on span "Submit" at bounding box center [774, 372] width 18 height 9
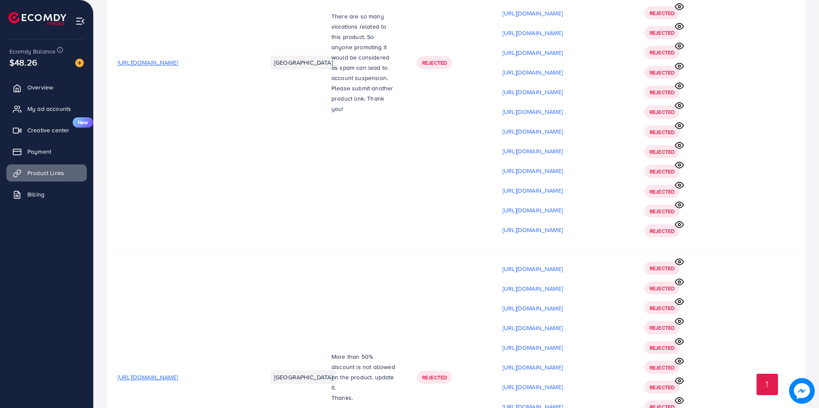
scroll to position [7202, 0]
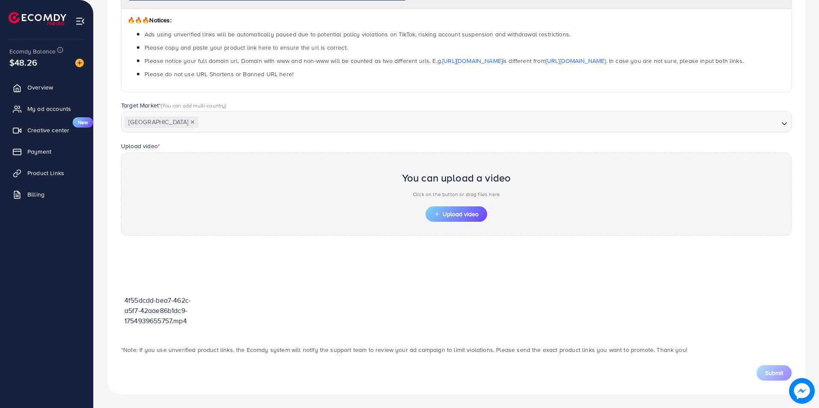
scroll to position [135, 0]
click at [470, 216] on span "Upload video" at bounding box center [456, 214] width 44 height 6
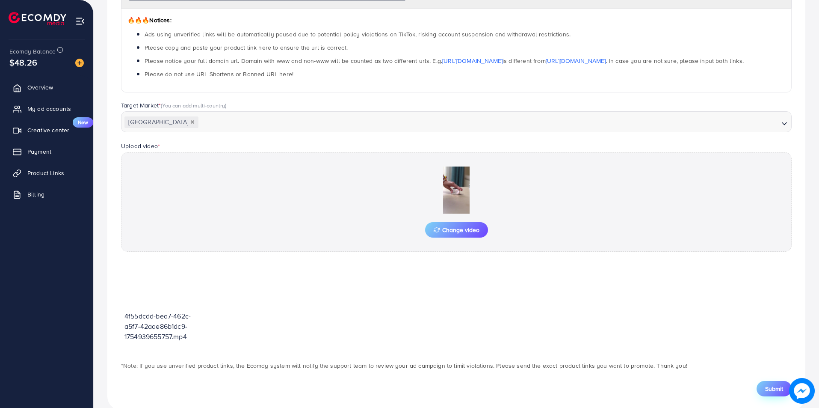
click at [779, 391] on span "Submit" at bounding box center [774, 388] width 18 height 9
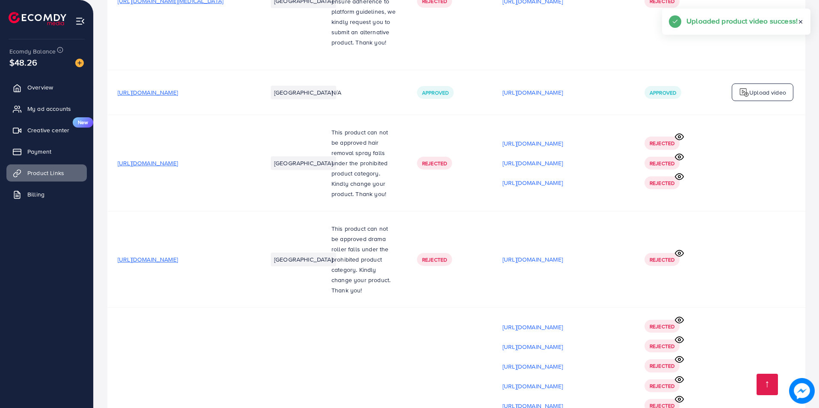
scroll to position [7202, 0]
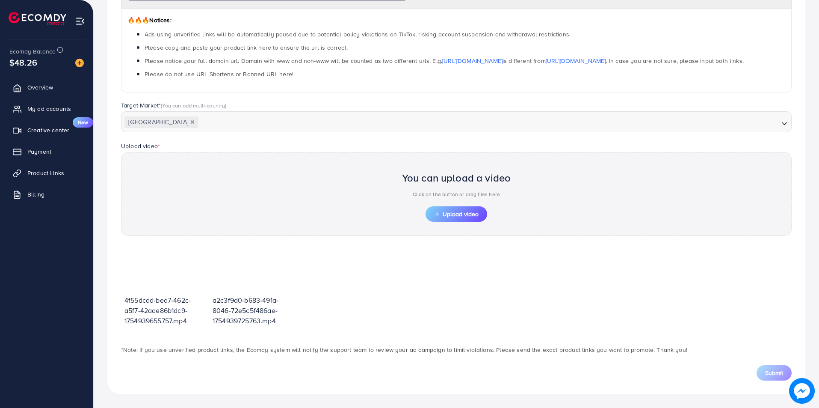
scroll to position [135, 0]
click at [461, 206] on button "Upload video" at bounding box center [457, 213] width 62 height 15
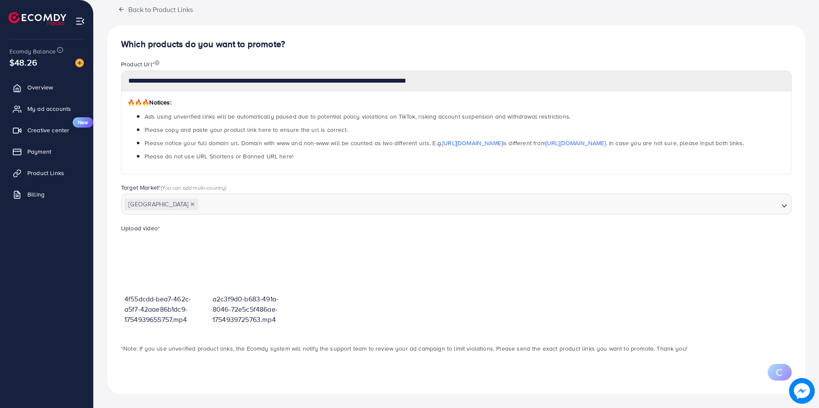
scroll to position [94, 0]
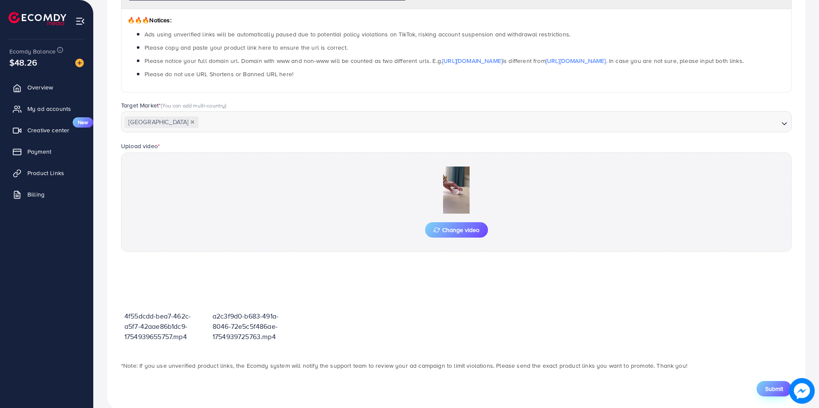
click at [775, 385] on span "Submit" at bounding box center [774, 388] width 18 height 9
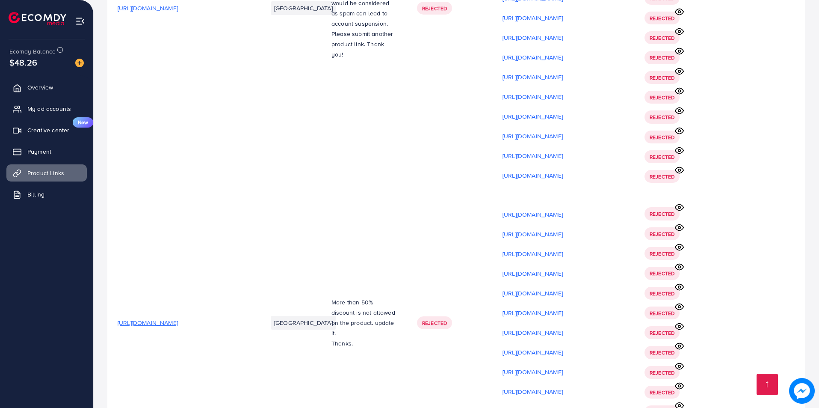
scroll to position [7200, 0]
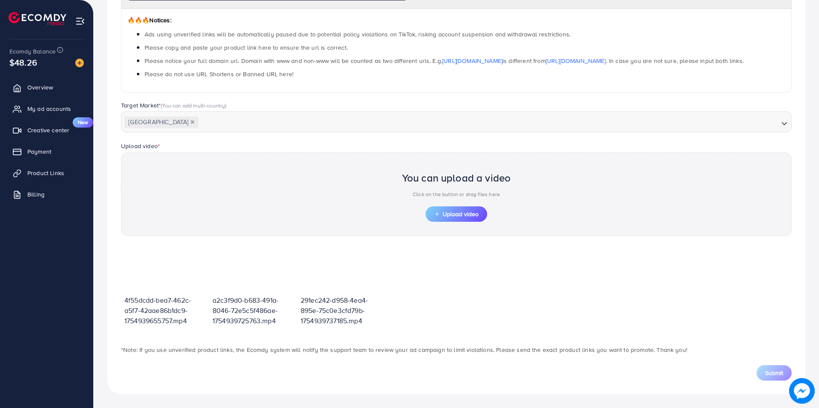
scroll to position [135, 0]
click at [469, 213] on span "Upload video" at bounding box center [456, 214] width 44 height 6
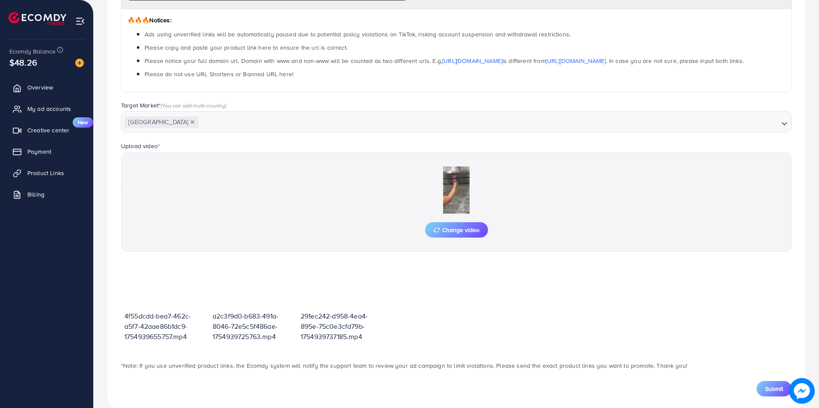
scroll to position [151, 0]
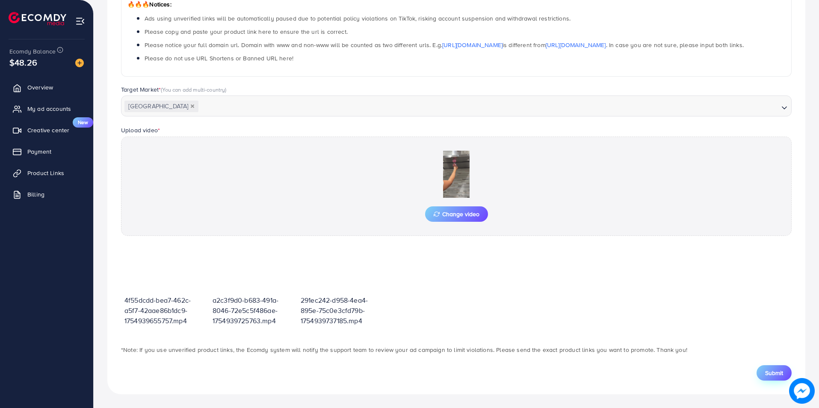
click at [765, 366] on button "Submit" at bounding box center [774, 372] width 35 height 15
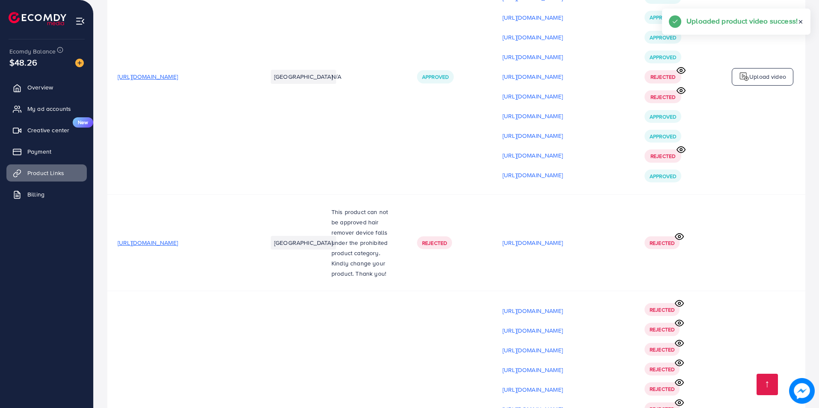
scroll to position [7237, 0]
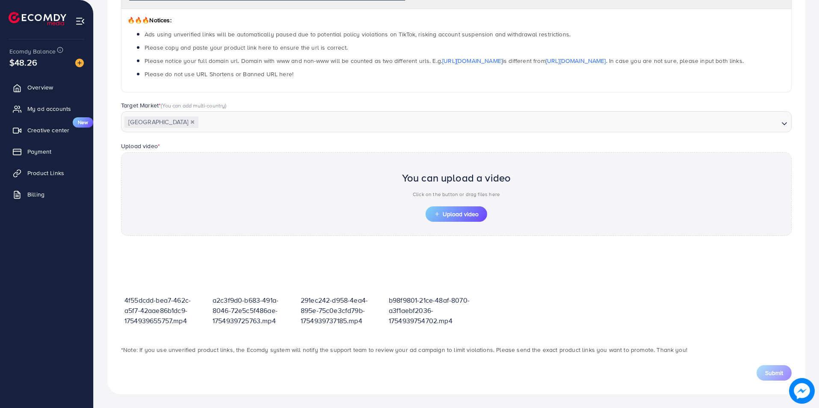
scroll to position [135, 0]
click at [459, 214] on span "Upload video" at bounding box center [456, 214] width 44 height 6
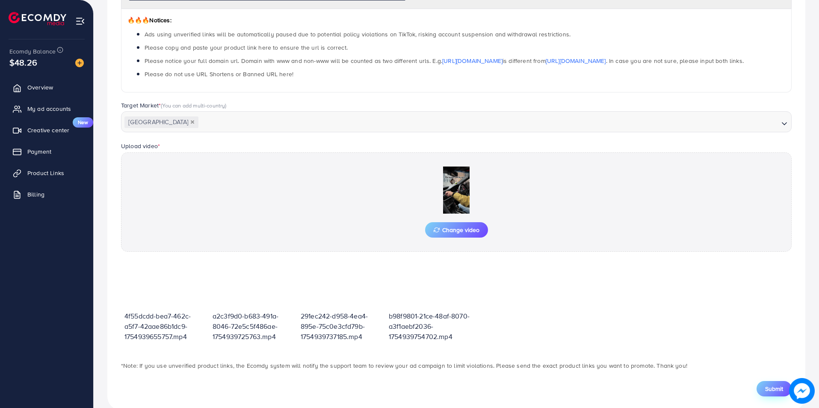
click at [783, 383] on button "Submit" at bounding box center [774, 388] width 35 height 15
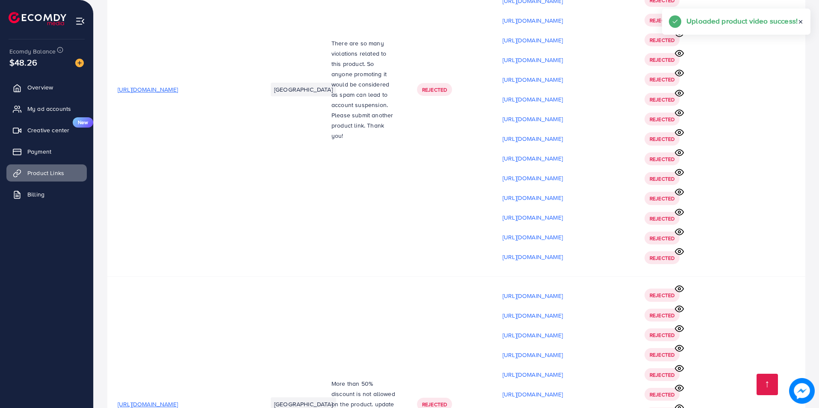
scroll to position [7256, 0]
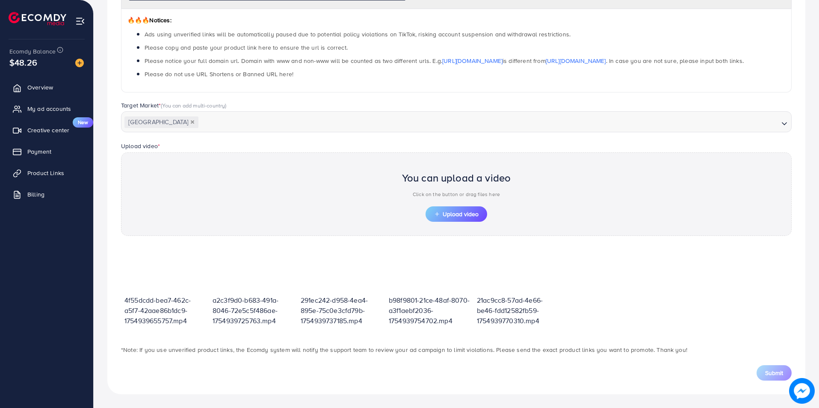
scroll to position [135, 0]
click at [468, 213] on span "Upload video" at bounding box center [456, 214] width 44 height 6
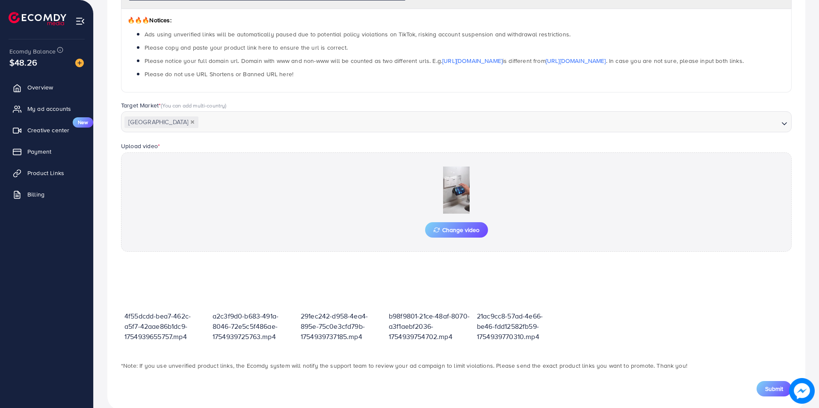
drag, startPoint x: 647, startPoint y: 371, endPoint x: 673, endPoint y: 386, distance: 29.7
click at [647, 371] on div "Submit" at bounding box center [456, 383] width 684 height 26
click at [774, 395] on button "Submit" at bounding box center [774, 388] width 35 height 15
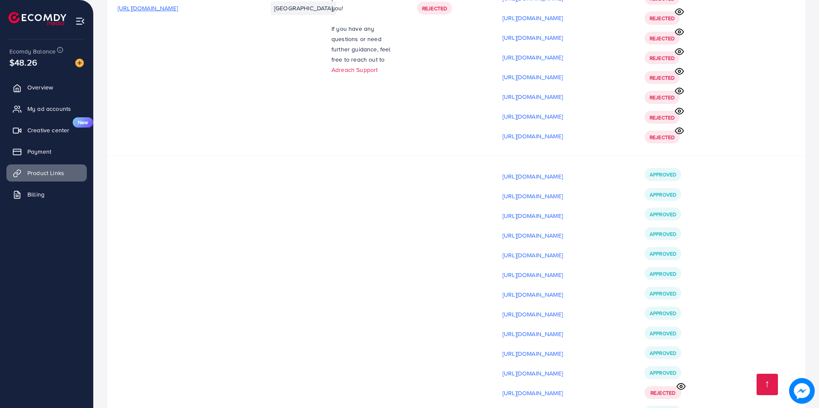
scroll to position [7276, 0]
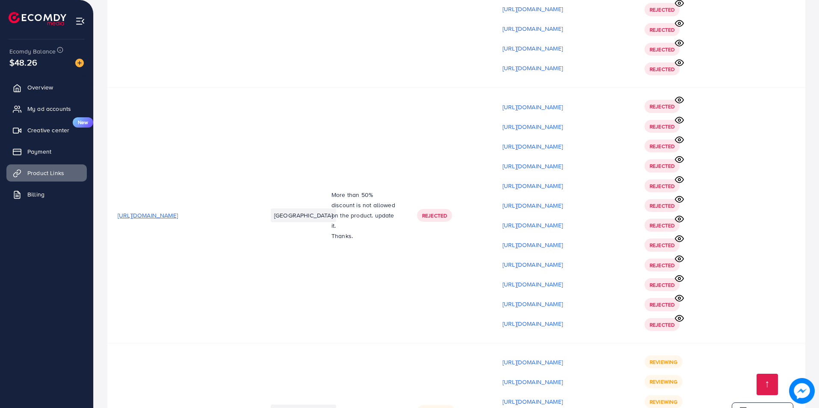
click at [774, 402] on div "Upload video" at bounding box center [763, 411] width 62 height 18
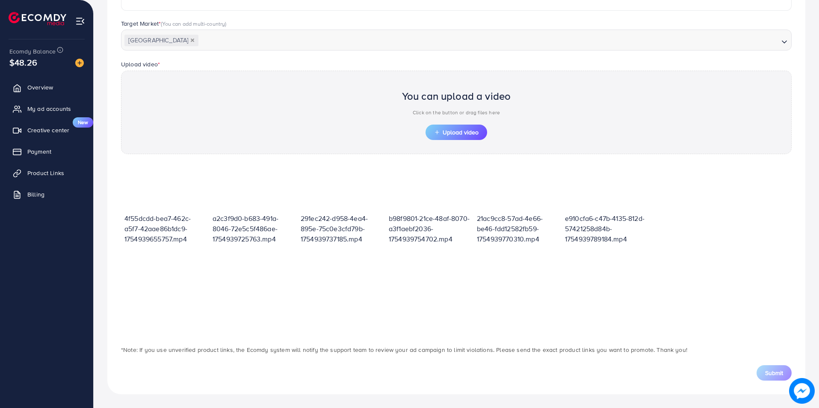
scroll to position [217, 0]
click at [476, 133] on span "Upload video" at bounding box center [456, 132] width 44 height 6
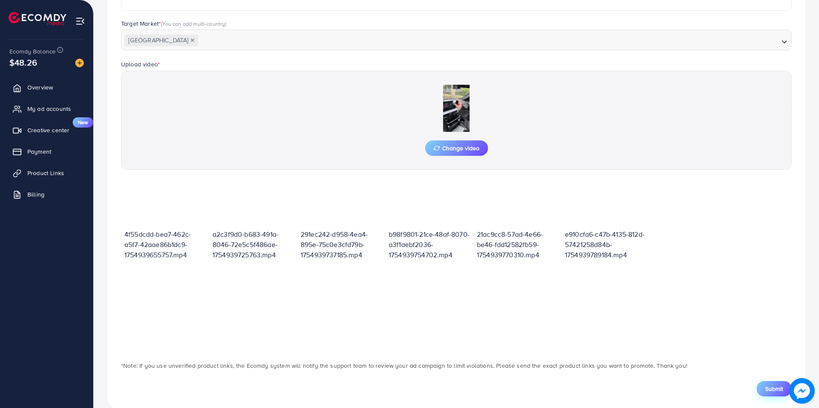
click at [772, 389] on span "Submit" at bounding box center [774, 388] width 18 height 9
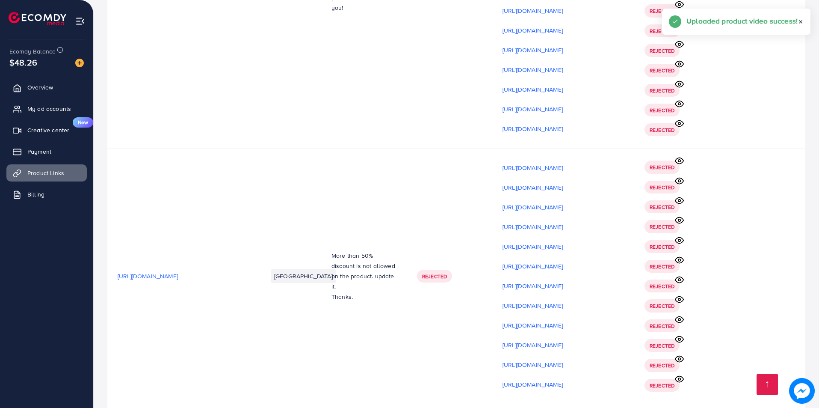
scroll to position [7296, 0]
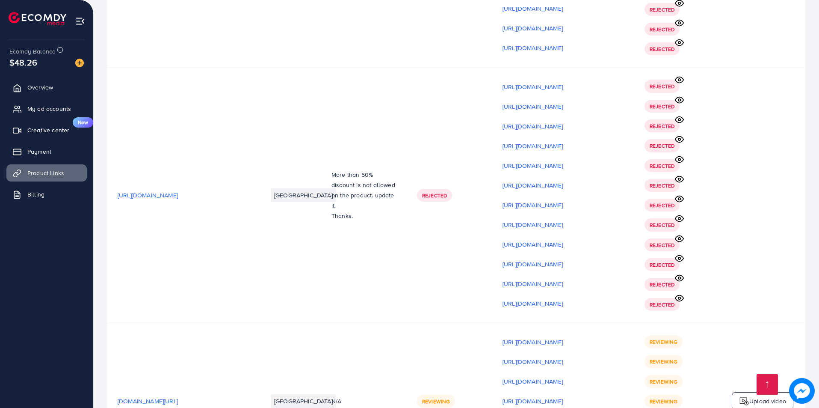
click at [757, 392] on div "Upload video" at bounding box center [763, 401] width 62 height 18
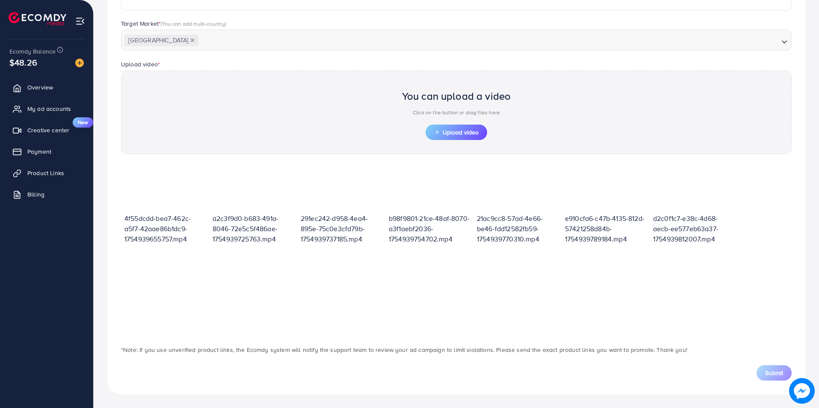
scroll to position [217, 0]
click at [470, 133] on span "Upload video" at bounding box center [456, 132] width 44 height 6
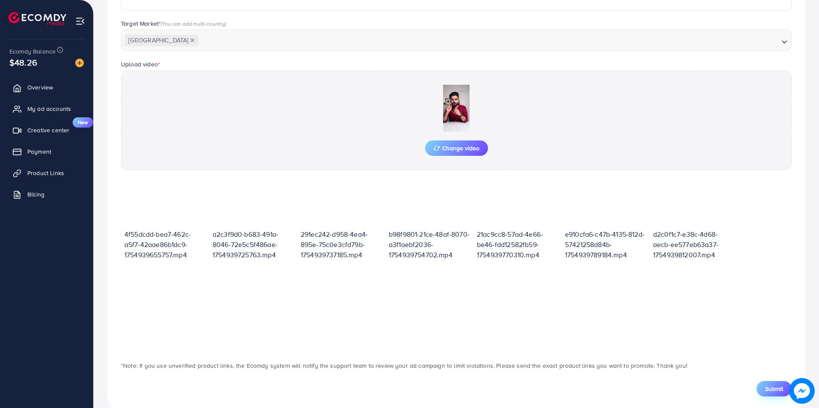
click at [772, 390] on span "Submit" at bounding box center [774, 388] width 18 height 9
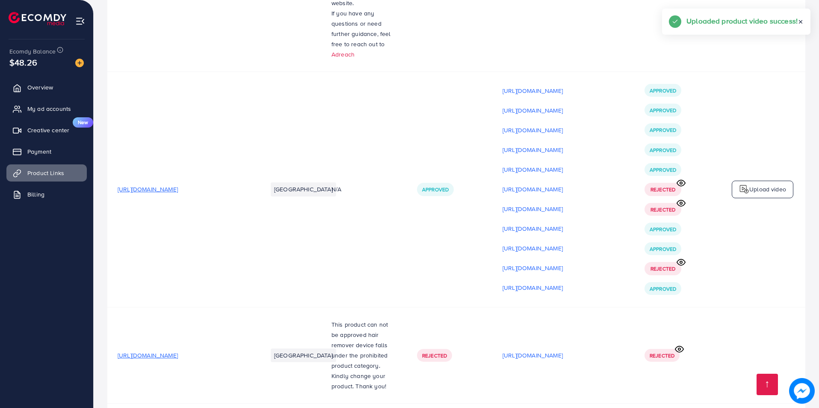
scroll to position [7316, 0]
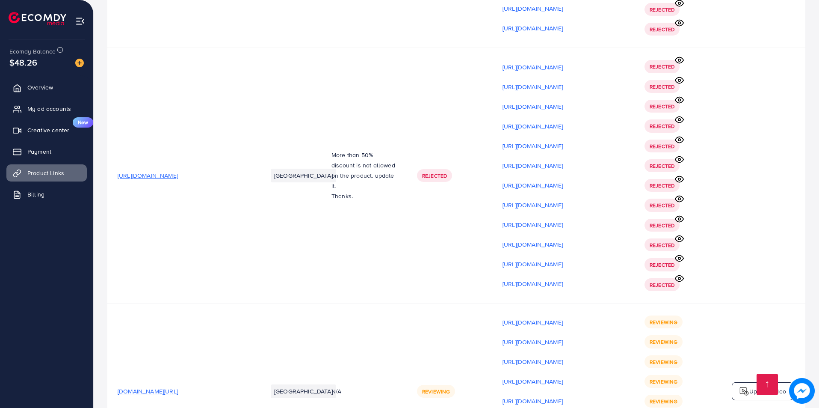
click at [749, 382] on div "Upload video" at bounding box center [763, 391] width 62 height 18
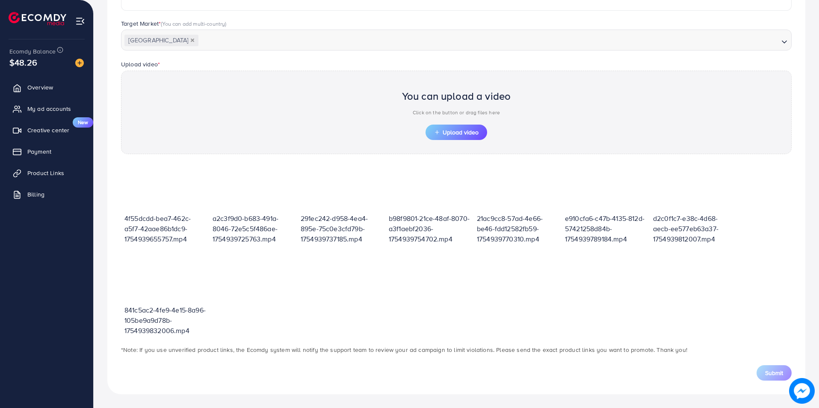
scroll to position [217, 0]
click at [465, 135] on span "Upload video" at bounding box center [456, 132] width 44 height 6
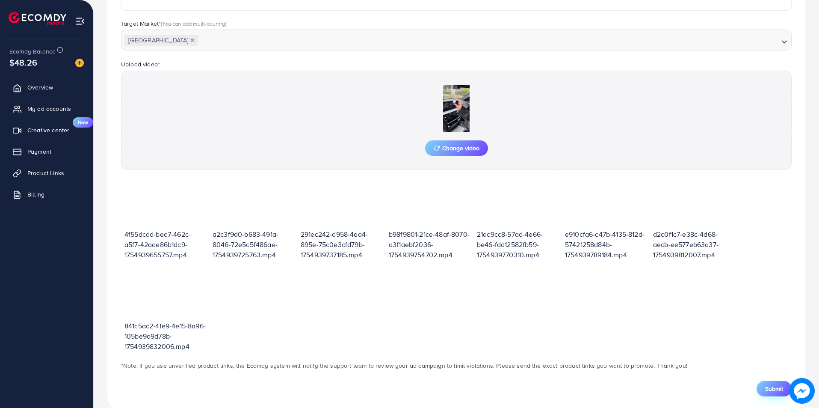
click at [779, 384] on span "Submit" at bounding box center [774, 388] width 18 height 9
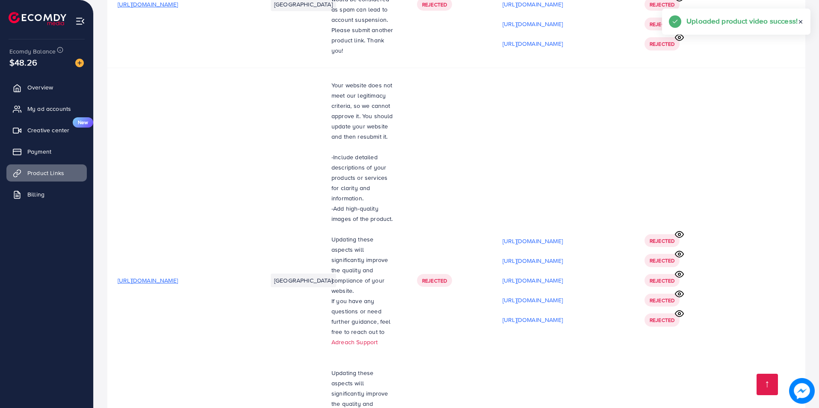
scroll to position [7335, 0]
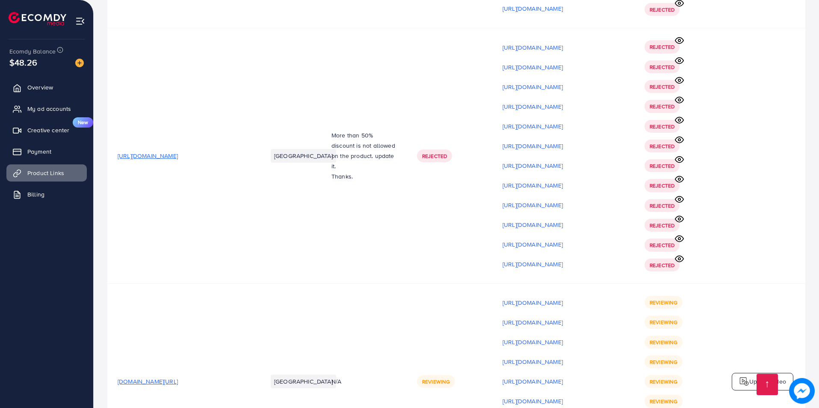
click at [757, 373] on div "Upload video" at bounding box center [763, 382] width 62 height 18
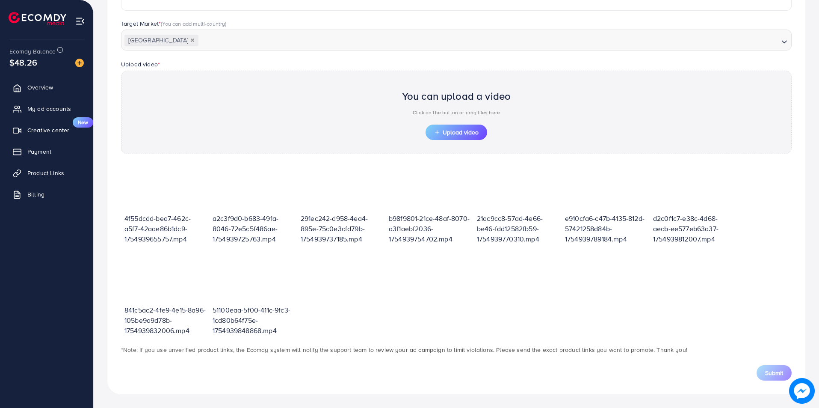
scroll to position [217, 0]
click at [469, 139] on button "Upload video" at bounding box center [457, 131] width 62 height 15
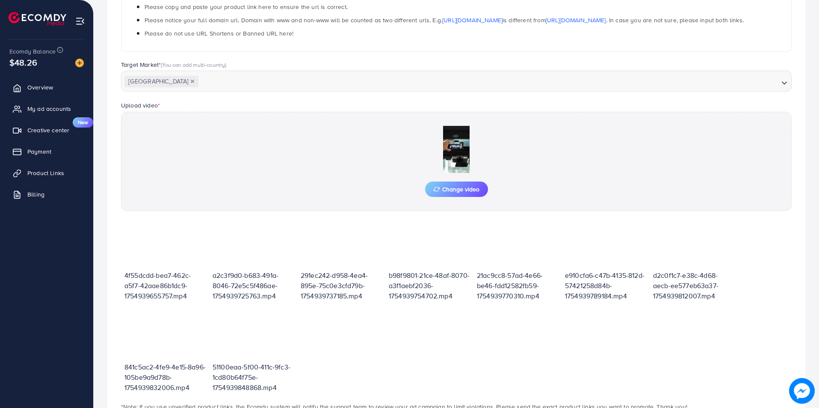
scroll to position [233, 0]
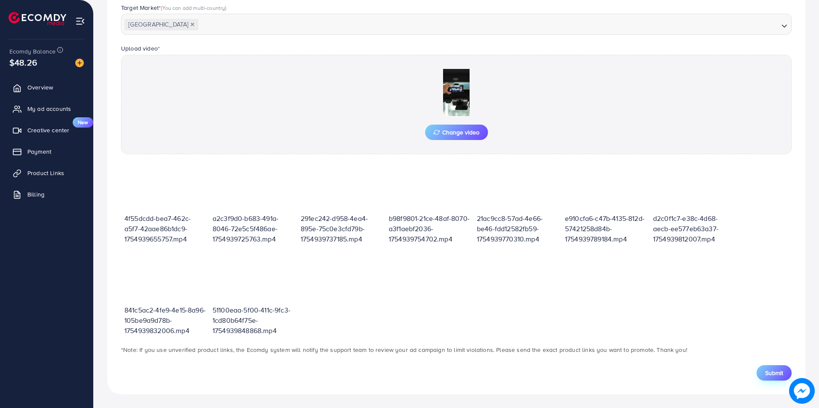
click at [770, 378] on button "Submit" at bounding box center [774, 372] width 35 height 15
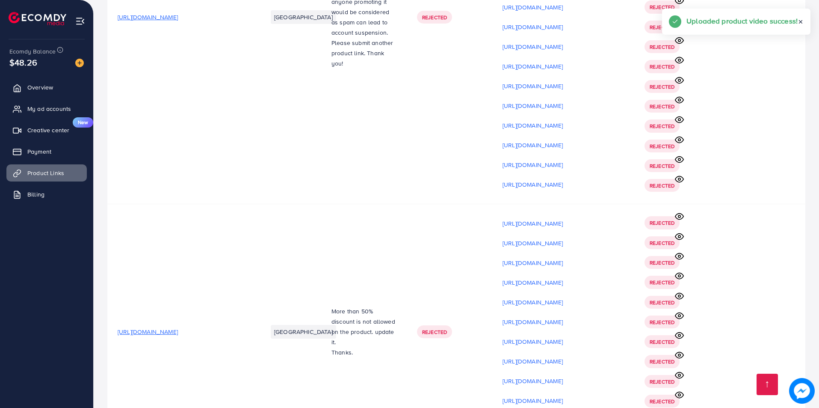
scroll to position [7355, 0]
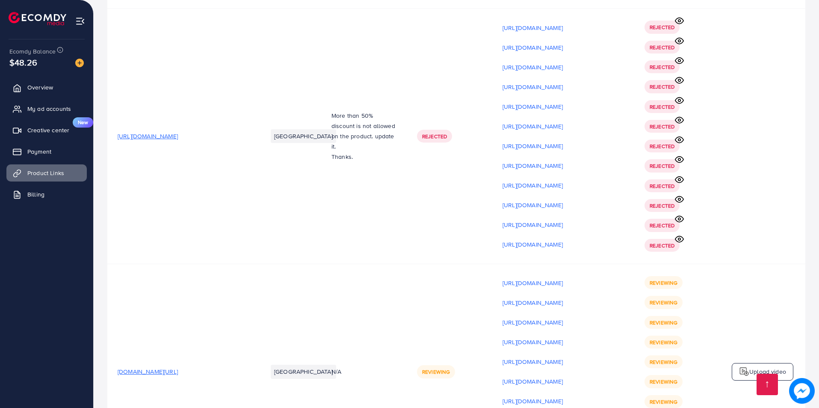
click at [763, 366] on p "Upload video" at bounding box center [767, 371] width 37 height 10
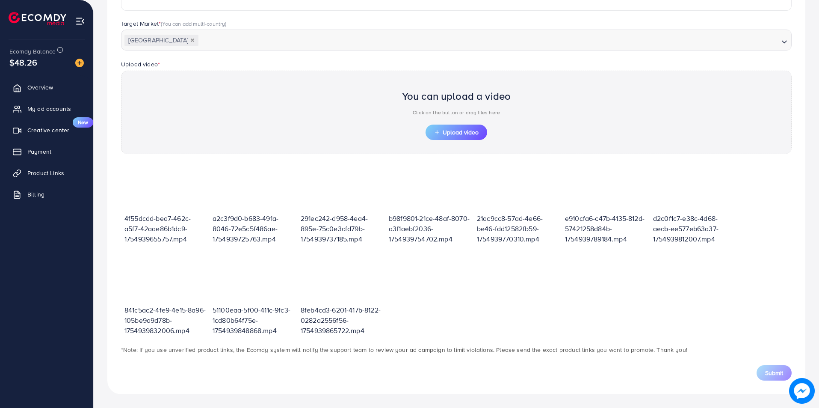
scroll to position [217, 0]
click at [464, 135] on span "Upload video" at bounding box center [456, 132] width 44 height 6
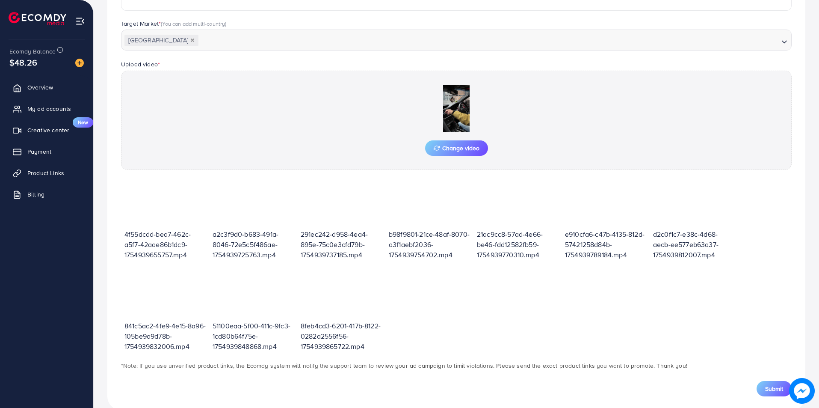
click at [782, 376] on div "Submit" at bounding box center [456, 383] width 684 height 26
click at [760, 396] on div "**********" at bounding box center [456, 135] width 698 height 548
drag, startPoint x: 771, startPoint y: 391, endPoint x: 760, endPoint y: 395, distance: 11.0
click at [771, 391] on span "Submit" at bounding box center [774, 388] width 18 height 9
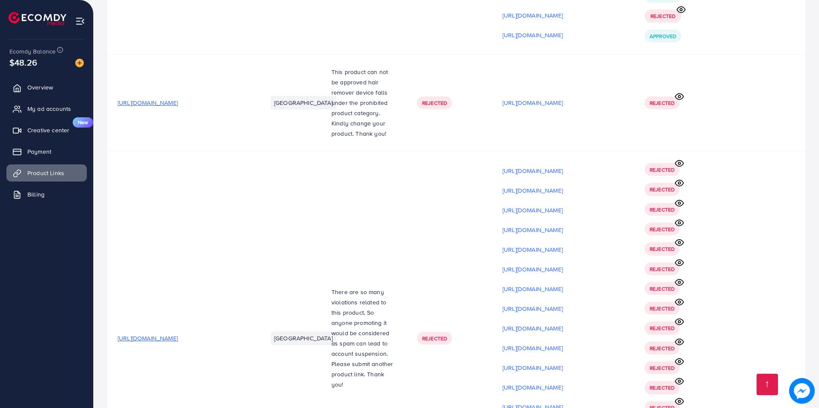
scroll to position [7375, 0]
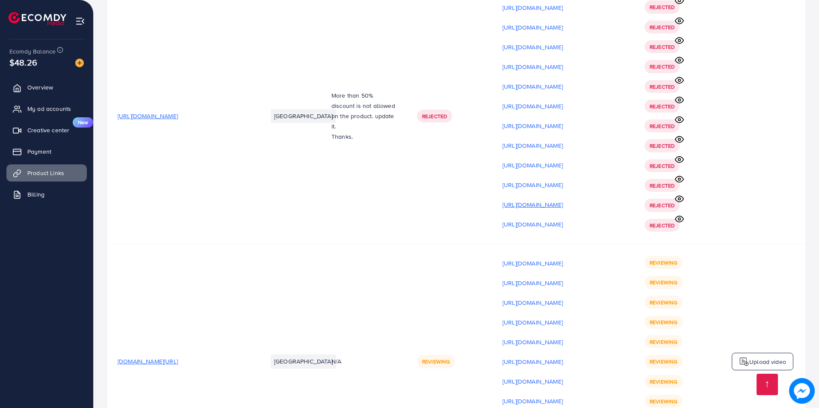
click at [563, 199] on p "[URL][DOMAIN_NAME]" at bounding box center [533, 204] width 60 height 10
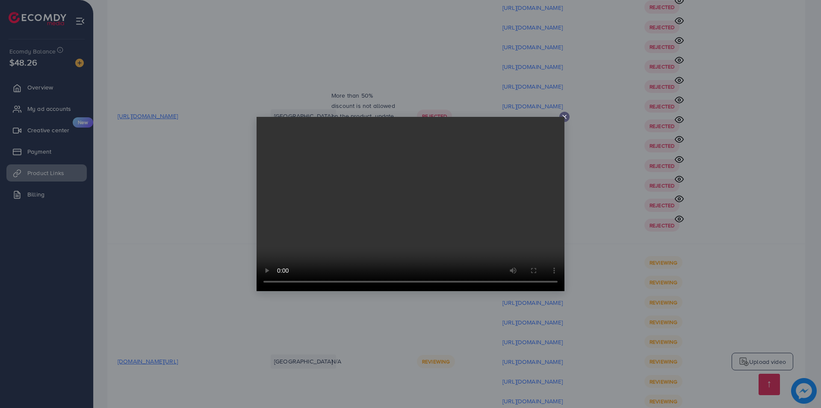
click at [755, 249] on div at bounding box center [410, 204] width 821 height 408
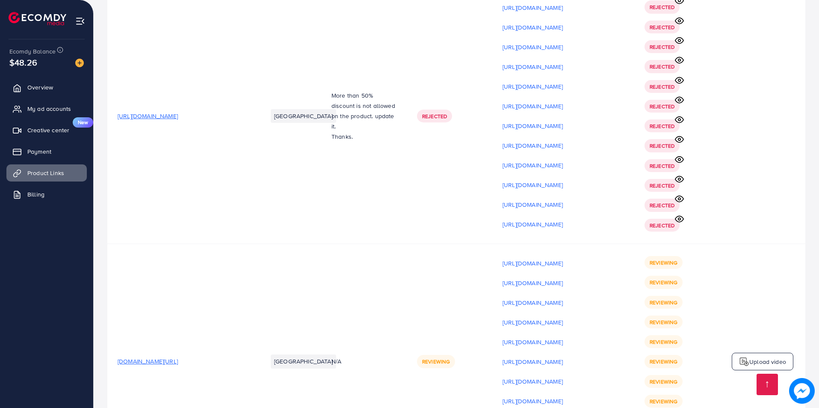
click at [766, 356] on p "Upload video" at bounding box center [767, 361] width 37 height 10
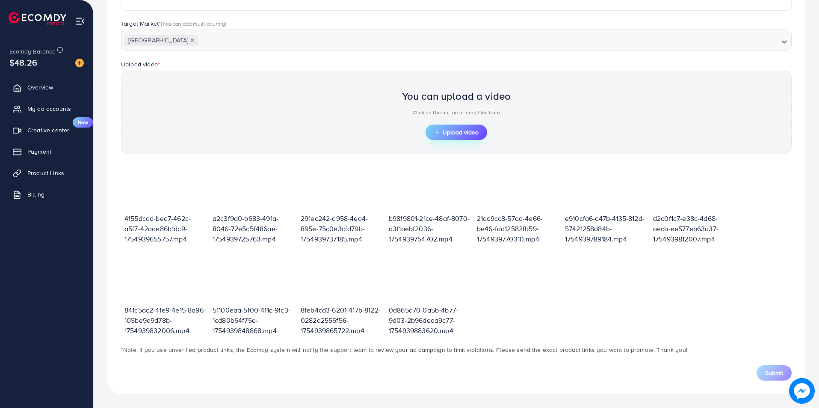
scroll to position [217, 0]
click at [469, 135] on span "Upload video" at bounding box center [456, 132] width 44 height 6
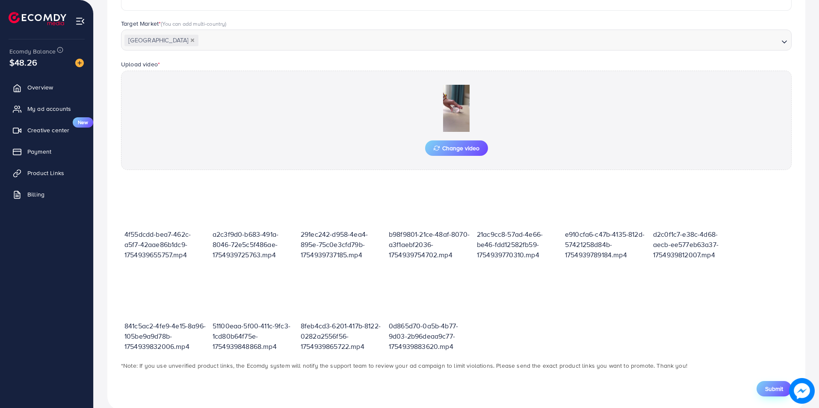
click at [777, 390] on span "Submit" at bounding box center [774, 388] width 18 height 9
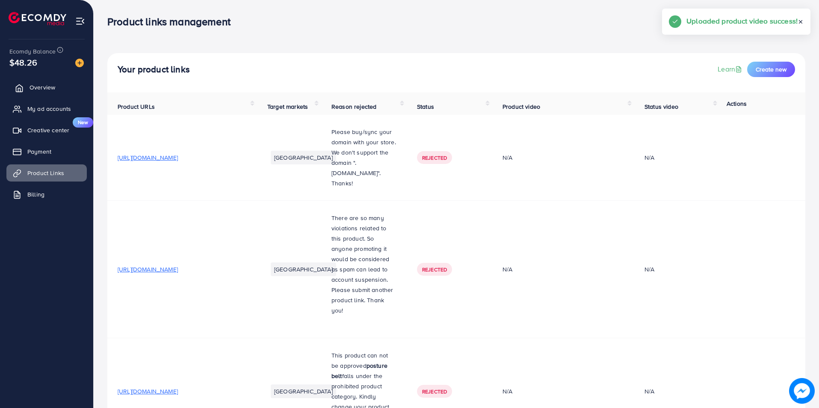
click at [53, 91] on span "Overview" at bounding box center [43, 87] width 26 height 9
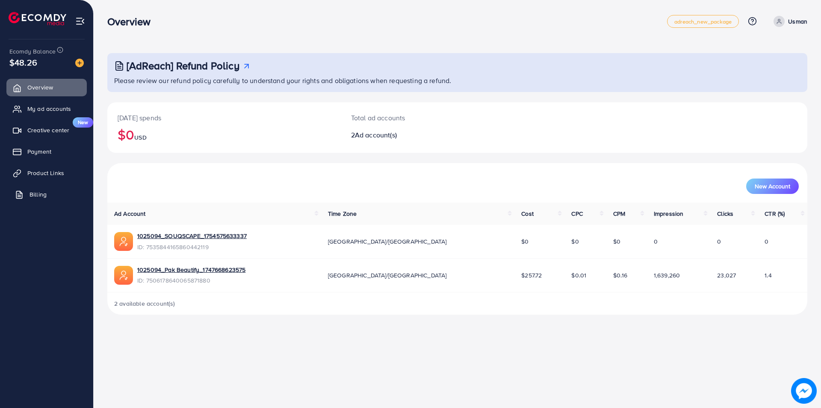
click at [68, 186] on link "Billing" at bounding box center [46, 194] width 80 height 17
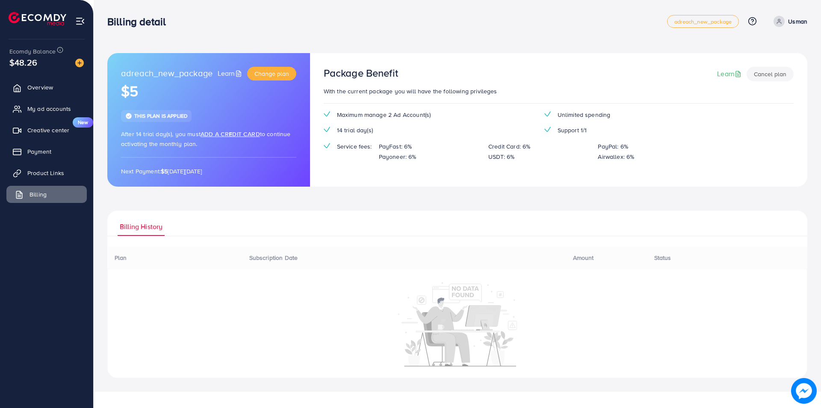
click at [50, 192] on link "Billing" at bounding box center [46, 194] width 80 height 17
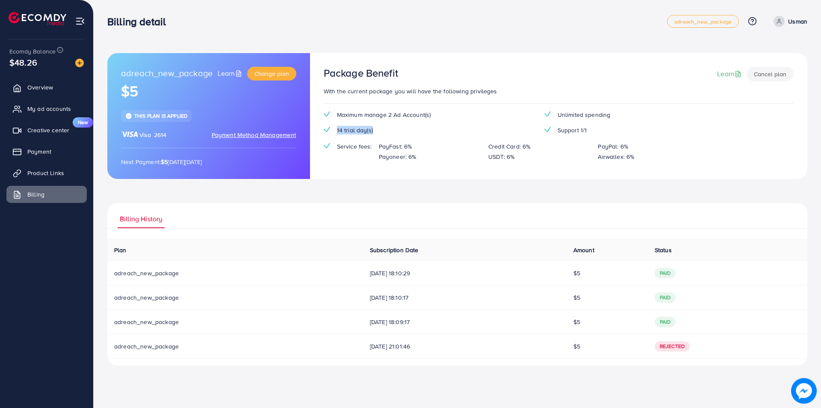
drag, startPoint x: 346, startPoint y: 131, endPoint x: 381, endPoint y: 130, distance: 35.1
click at [381, 130] on div "14 trial day(s)" at bounding box center [427, 130] width 221 height 9
drag, startPoint x: 181, startPoint y: 163, endPoint x: 228, endPoint y: 163, distance: 47.5
click at [228, 163] on p "Next Payment: $5 [DATE][DATE]" at bounding box center [208, 162] width 175 height 10
click at [49, 150] on span "Payment" at bounding box center [42, 151] width 24 height 9
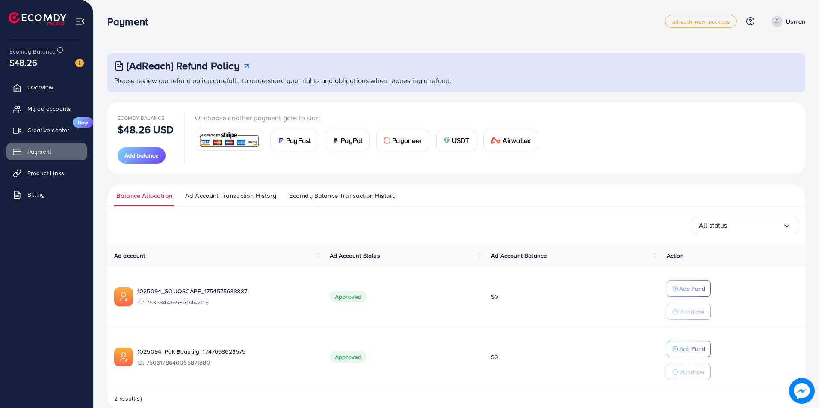
click at [26, 183] on ul "Overview My ad accounts Creative center New Payment Product Links Billing" at bounding box center [46, 143] width 93 height 136
click at [48, 193] on link "Billing" at bounding box center [46, 194] width 80 height 17
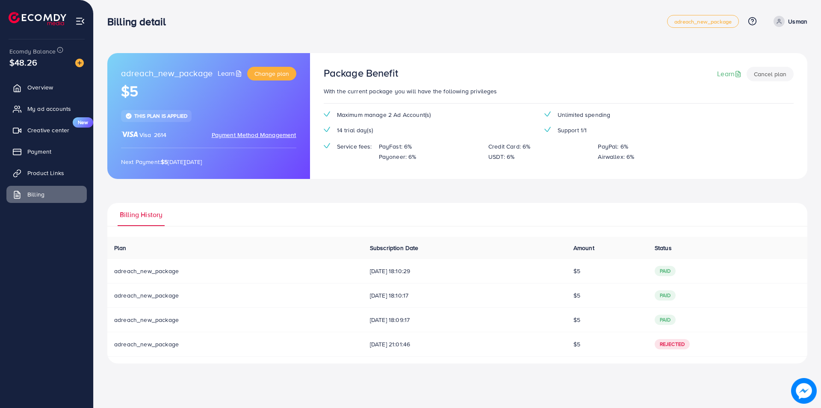
click at [346, 80] on div "Package Benefit Learn Cancel plan" at bounding box center [559, 76] width 470 height 19
click at [333, 124] on div "Maximum manage 2 Ad Account(s) Unlimited spending 14 trial day(s) Support 1/1 S…" at bounding box center [537, 139] width 441 height 59
drag, startPoint x: 333, startPoint y: 124, endPoint x: 333, endPoint y: 118, distance: 6.0
click at [333, 124] on div "Maximum manage 2 Ad Account(s) Unlimited spending 14 trial day(s) Support 1/1 S…" at bounding box center [537, 139] width 441 height 59
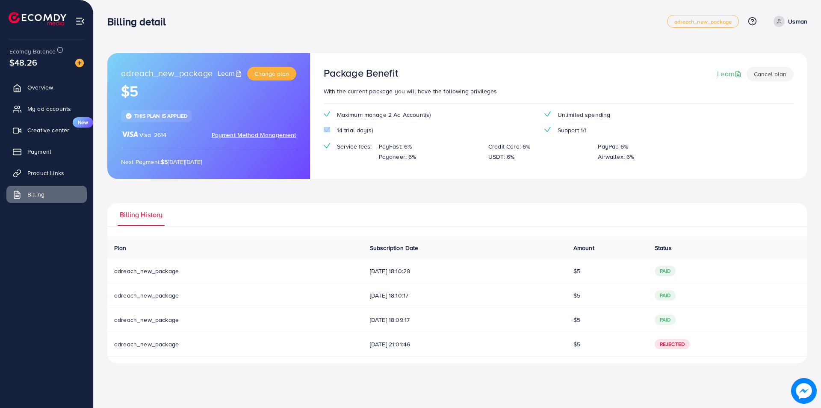
drag, startPoint x: 157, startPoint y: 160, endPoint x: 217, endPoint y: 158, distance: 60.3
click at [210, 159] on p "Next Payment: $5 [DATE][DATE]" at bounding box center [208, 162] width 175 height 10
drag, startPoint x: 147, startPoint y: 180, endPoint x: 144, endPoint y: 201, distance: 21.6
click at [147, 180] on div "adreach_new_package Learn Change plan $5 This plan is applied Visa 2614 Payment…" at bounding box center [457, 208] width 700 height 310
drag, startPoint x: 576, startPoint y: 322, endPoint x: 589, endPoint y: 320, distance: 13.9
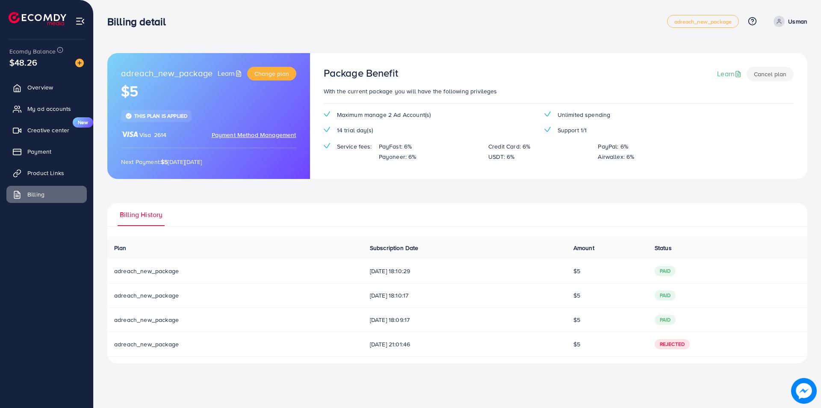
click at [589, 320] on td "$5" at bounding box center [607, 319] width 81 height 24
drag, startPoint x: 571, startPoint y: 293, endPoint x: 595, endPoint y: 290, distance: 25.1
click at [595, 290] on tr "adreach_new_package [DATE] 18:10:17 $5 paid" at bounding box center [457, 295] width 700 height 24
drag, startPoint x: 575, startPoint y: 272, endPoint x: 613, endPoint y: 268, distance: 37.9
click at [610, 266] on tr "adreach_new_package [DATE] 18:10:29 $5 paid" at bounding box center [457, 271] width 700 height 24
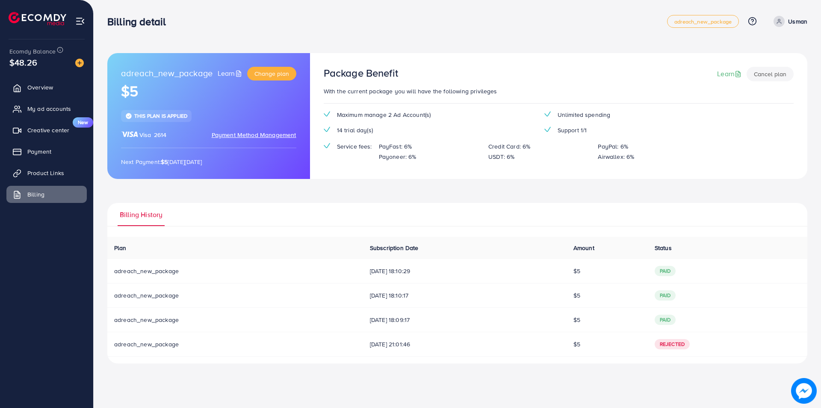
click at [559, 332] on td "[DATE] 21:01:46" at bounding box center [465, 343] width 204 height 24
drag, startPoint x: 485, startPoint y: 157, endPoint x: 514, endPoint y: 157, distance: 29.1
click at [514, 157] on div "USDT: 6%" at bounding box center [536, 156] width 109 height 10
click at [508, 169] on div "Maximum manage 2 Ad Account(s) Unlimited spending 14 trial day(s) Support 1/1 S…" at bounding box center [537, 139] width 441 height 59
drag, startPoint x: 484, startPoint y: 154, endPoint x: 517, endPoint y: 152, distance: 33.4
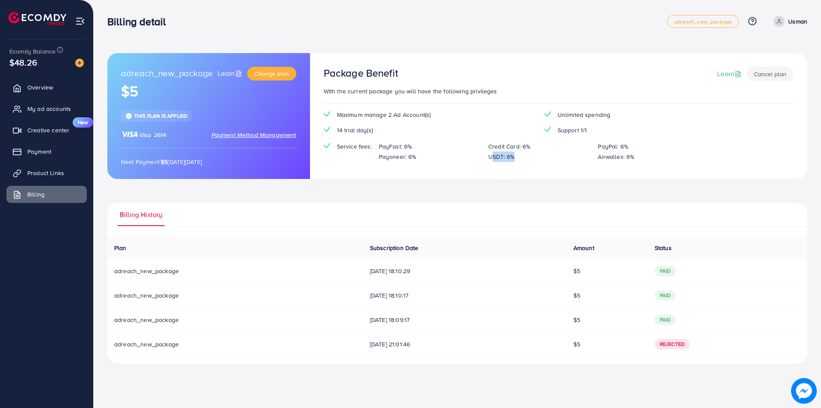
click at [517, 152] on div "USDT: 6%" at bounding box center [536, 156] width 109 height 10
click at [499, 166] on div "Maximum manage 2 Ad Account(s) Unlimited spending 14 trial day(s) Support 1/1 S…" at bounding box center [537, 139] width 441 height 59
drag, startPoint x: 482, startPoint y: 154, endPoint x: 527, endPoint y: 152, distance: 45.4
click at [527, 152] on div "USDT: 6%" at bounding box center [536, 156] width 109 height 10
drag, startPoint x: 423, startPoint y: 145, endPoint x: 428, endPoint y: 145, distance: 4.7
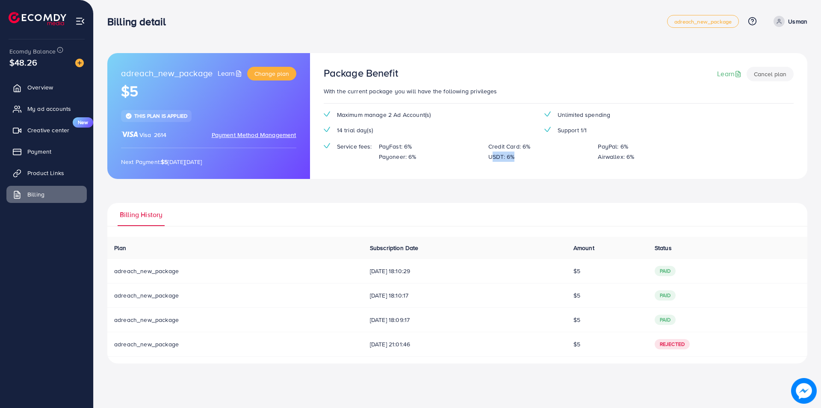
click at [428, 145] on div "Service fees: PayFast: 6% Credit Card: 6% PayPal: 6% Payoneer: 6% USDT: 6% Airw…" at bounding box center [537, 151] width 441 height 21
click at [337, 165] on div "Maximum manage 2 Ad Account(s) Unlimited spending 14 trial day(s) Support 1/1 S…" at bounding box center [537, 139] width 441 height 59
drag, startPoint x: 337, startPoint y: 154, endPoint x: 379, endPoint y: 151, distance: 42.0
click at [379, 151] on div "Service fees: PayFast: 6% Credit Card: 6% PayPal: 6% Payoneer: 6% USDT: 6% Airw…" at bounding box center [537, 151] width 441 height 21
click at [414, 145] on div "PayFast: 6%" at bounding box center [426, 146] width 109 height 10
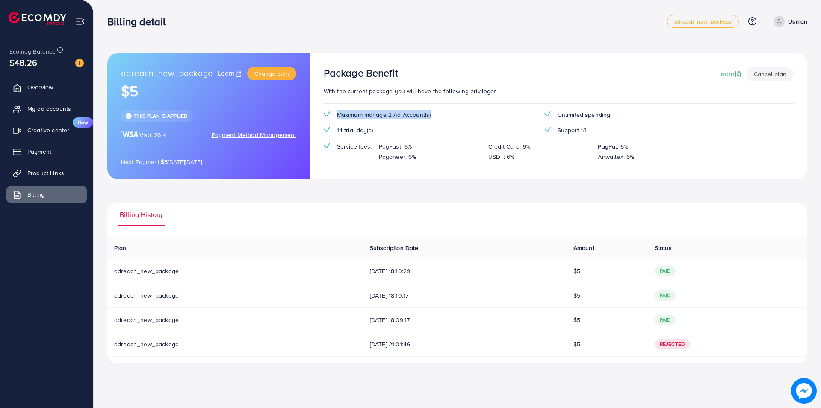
drag, startPoint x: 379, startPoint y: 113, endPoint x: 440, endPoint y: 113, distance: 61.2
click at [440, 113] on div "Maximum manage 2 Ad Account(s)" at bounding box center [427, 114] width 221 height 9
drag, startPoint x: 334, startPoint y: 129, endPoint x: 358, endPoint y: 133, distance: 24.7
click at [370, 128] on div "14 trial day(s)" at bounding box center [427, 130] width 221 height 9
drag, startPoint x: 332, startPoint y: 141, endPoint x: 371, endPoint y: 145, distance: 39.1
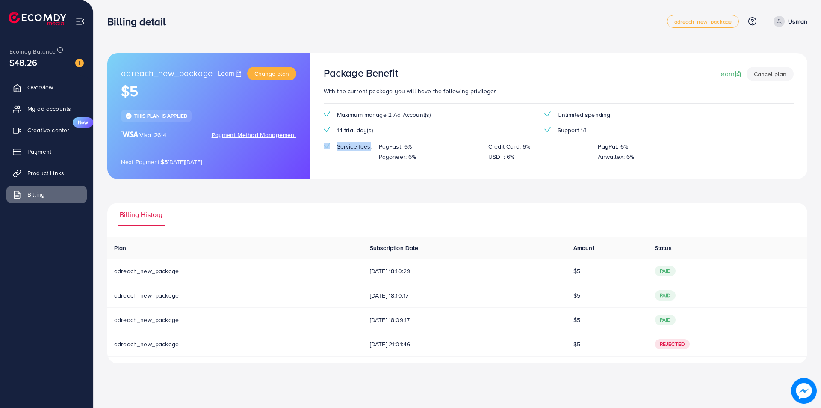
click at [370, 145] on div "Maximum manage 2 Ad Account(s) Unlimited spending 14 trial day(s) Support 1/1 S…" at bounding box center [537, 139] width 441 height 59
drag, startPoint x: 344, startPoint y: 114, endPoint x: 432, endPoint y: 120, distance: 87.9
click at [423, 121] on div "Maximum manage 2 Ad Account(s) Unlimited spending 14 trial day(s) Support 1/1 S…" at bounding box center [537, 139] width 441 height 59
drag, startPoint x: 592, startPoint y: 114, endPoint x: 626, endPoint y: 112, distance: 34.2
click at [626, 112] on div "Unlimited spending" at bounding box center [648, 114] width 221 height 9
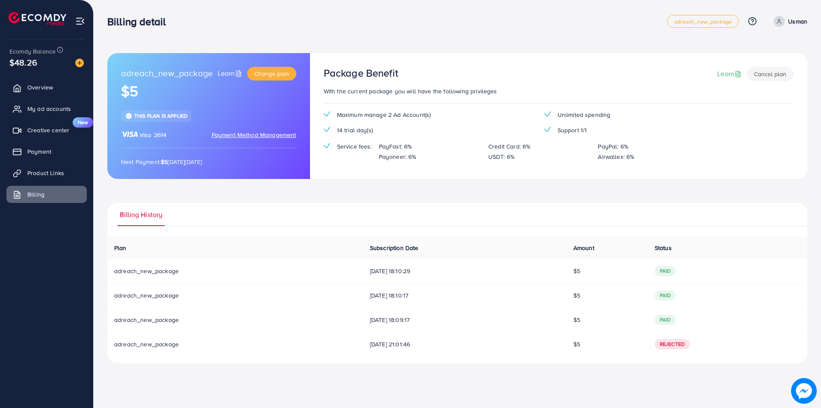
click at [552, 118] on div "Unlimited spending" at bounding box center [648, 114] width 221 height 9
drag, startPoint x: 557, startPoint y: 117, endPoint x: 627, endPoint y: 117, distance: 69.7
click at [627, 117] on div "Unlimited spending" at bounding box center [648, 114] width 221 height 9
drag, startPoint x: 335, startPoint y: 130, endPoint x: 375, endPoint y: 130, distance: 40.2
click at [375, 130] on div "14 trial day(s)" at bounding box center [427, 130] width 221 height 9
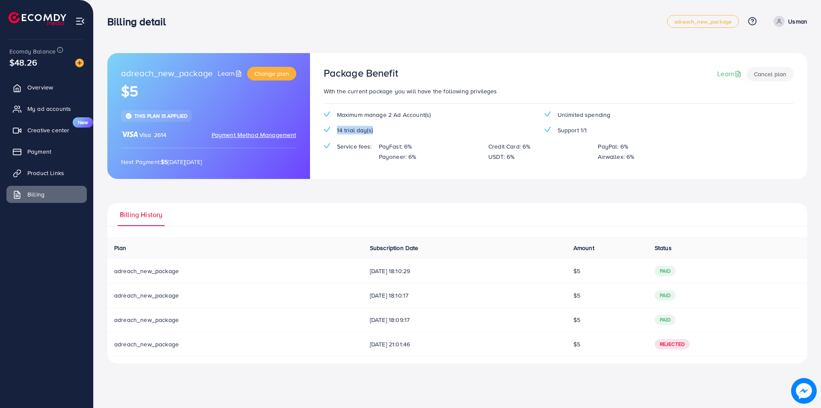
click at [381, 128] on div "14 trial day(s)" at bounding box center [427, 130] width 221 height 9
drag, startPoint x: 557, startPoint y: 131, endPoint x: 590, endPoint y: 131, distance: 33.4
click at [590, 131] on div "Maximum manage 2 Ad Account(s) Unlimited spending 14 trial day(s) Support 1/1 S…" at bounding box center [537, 139] width 441 height 59
drag, startPoint x: 339, startPoint y: 151, endPoint x: 381, endPoint y: 151, distance: 41.9
click at [375, 151] on div "Service fees: PayFast: 6% Credit Card: 6% PayPal: 6% Payoneer: 6% USDT: 6% Airw…" at bounding box center [537, 151] width 441 height 21
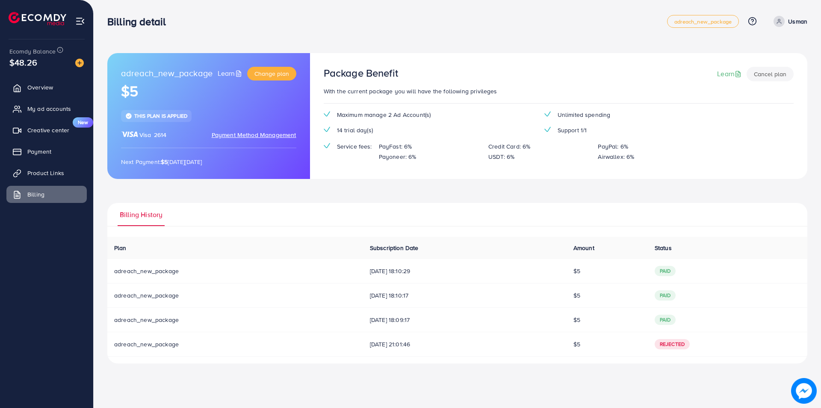
click at [399, 147] on p "PayFast: 6%" at bounding box center [395, 146] width 33 height 10
click at [395, 162] on p "Payoneer: 6%" at bounding box center [398, 156] width 38 height 10
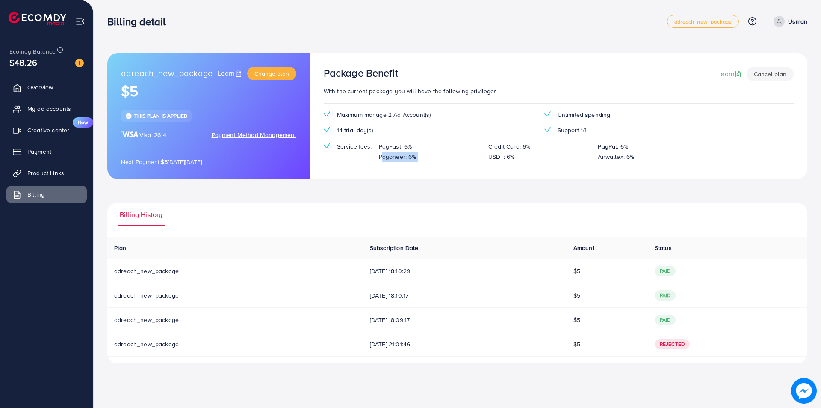
click at [395, 162] on p "Payoneer: 6%" at bounding box center [398, 156] width 38 height 10
click at [499, 150] on p "Credit Card: 6%" at bounding box center [509, 146] width 42 height 10
click at [493, 159] on p "USDT: 6%" at bounding box center [501, 156] width 26 height 10
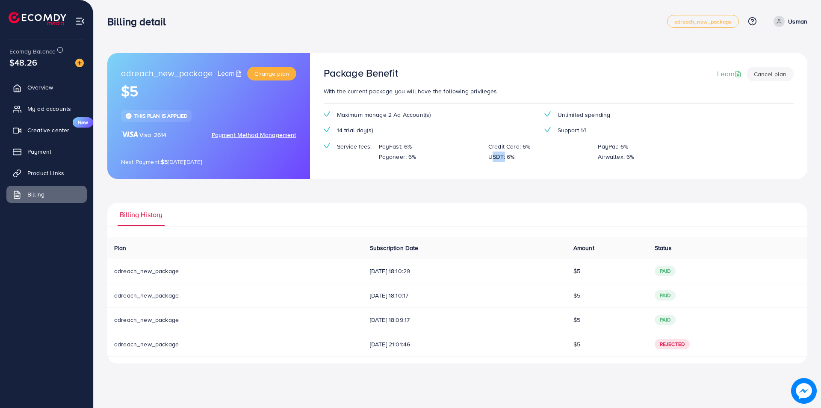
click at [493, 159] on p "USDT: 6%" at bounding box center [501, 156] width 26 height 10
click at [618, 147] on p "PayPal: 6%" at bounding box center [613, 146] width 30 height 10
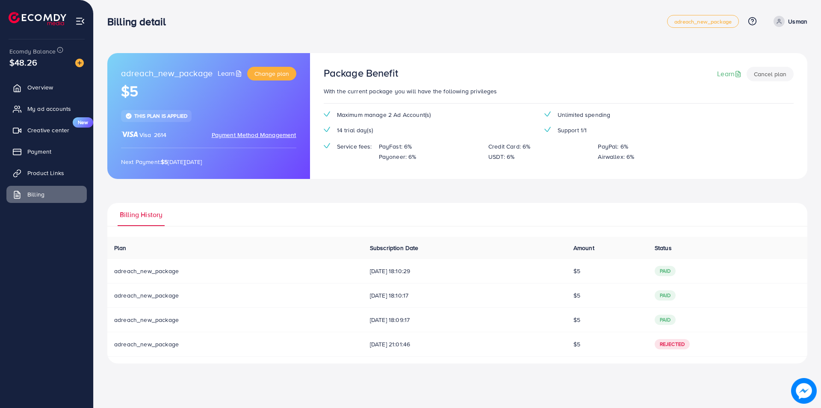
click at [620, 154] on p "Airwallex: 6%" at bounding box center [616, 156] width 36 height 10
click at [367, 94] on p "With the current package you will have the following privileges" at bounding box center [559, 91] width 470 height 10
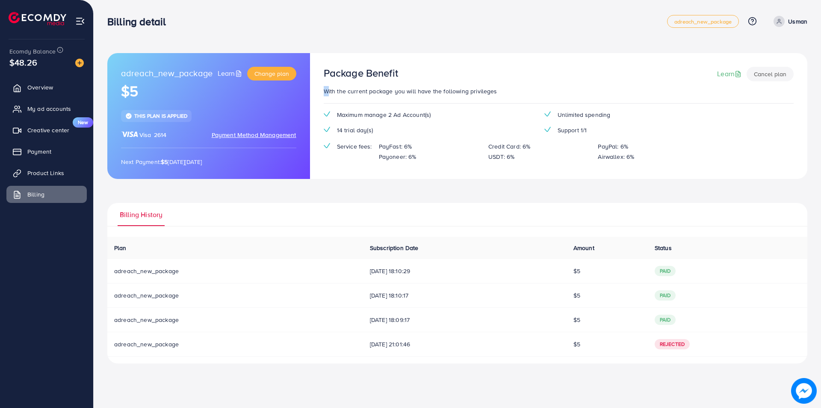
click at [367, 94] on p "With the current package you will have the following privileges" at bounding box center [559, 91] width 470 height 10
click at [363, 107] on div "Package Benefit Learn Cancel plan With the current package you will have the fo…" at bounding box center [558, 116] width 497 height 126
drag, startPoint x: 370, startPoint y: 90, endPoint x: 492, endPoint y: 100, distance: 123.2
click at [492, 100] on div "Package Benefit Learn Cancel plan With the current package you will have the fo…" at bounding box center [558, 116] width 497 height 126
click at [490, 98] on div "Package Benefit Learn Cancel plan With the current package you will have the fo…" at bounding box center [558, 116] width 497 height 126
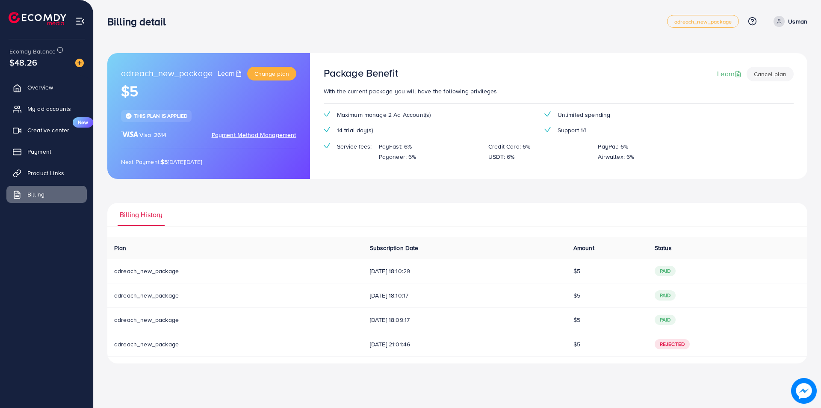
drag, startPoint x: 344, startPoint y: 74, endPoint x: 408, endPoint y: 81, distance: 64.1
click at [408, 81] on div "Package Benefit Learn Cancel plan" at bounding box center [559, 76] width 470 height 19
click at [356, 86] on p "With the current package you will have the following privileges" at bounding box center [559, 91] width 470 height 10
drag, startPoint x: 331, startPoint y: 72, endPoint x: 399, endPoint y: 72, distance: 68.0
click at [399, 72] on div "Package Benefit Learn Cancel plan" at bounding box center [559, 76] width 470 height 19
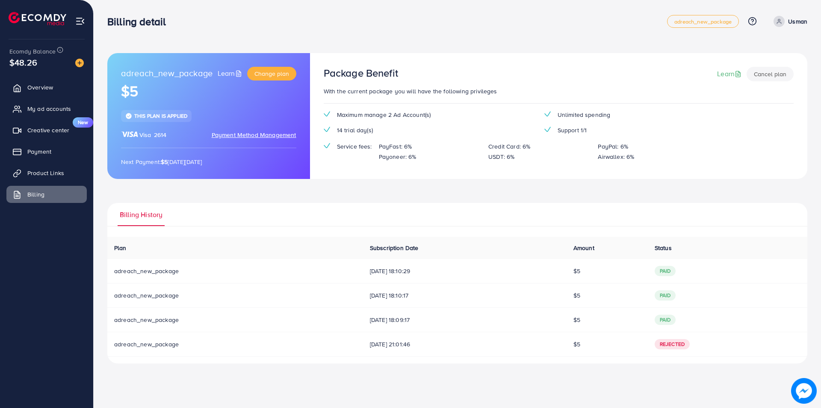
click at [81, 63] on img at bounding box center [79, 63] width 9 height 9
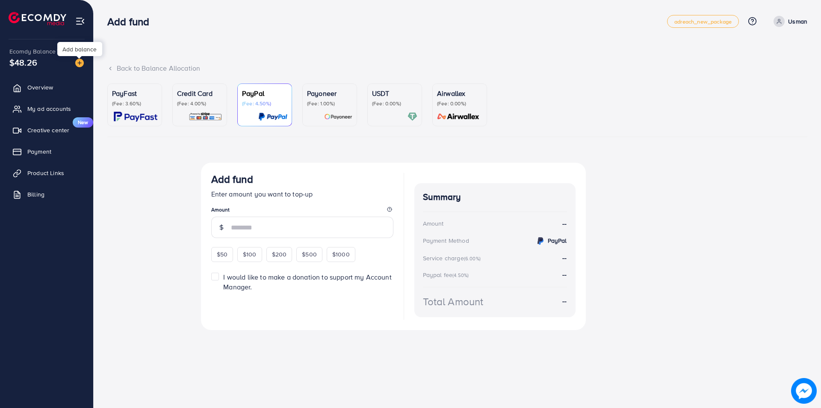
click at [41, 51] on span "Ecomdy Balance" at bounding box center [32, 51] width 46 height 9
click at [77, 22] on img at bounding box center [80, 21] width 10 height 10
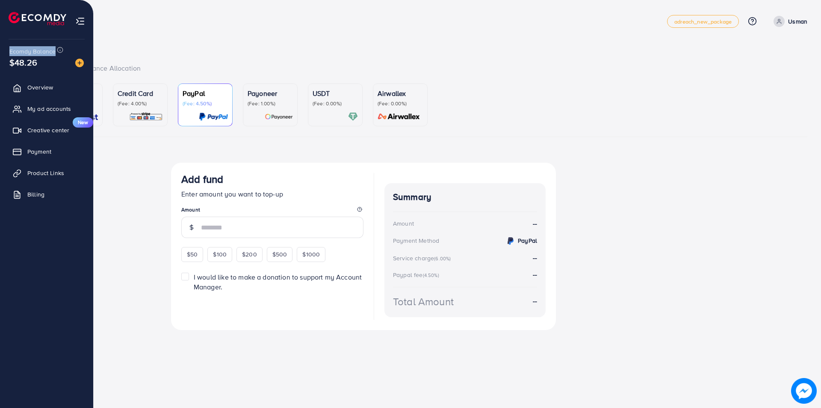
click at [80, 21] on img at bounding box center [80, 21] width 10 height 10
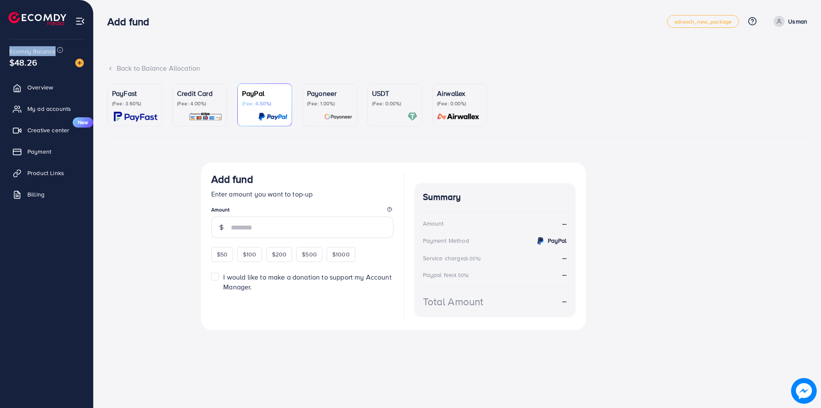
click at [81, 23] on img at bounding box center [80, 21] width 10 height 10
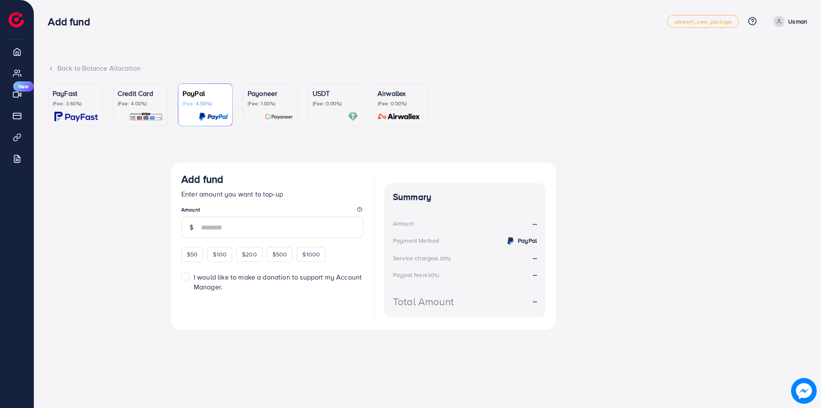
click at [81, 23] on h3 "Add fund" at bounding box center [72, 21] width 49 height 12
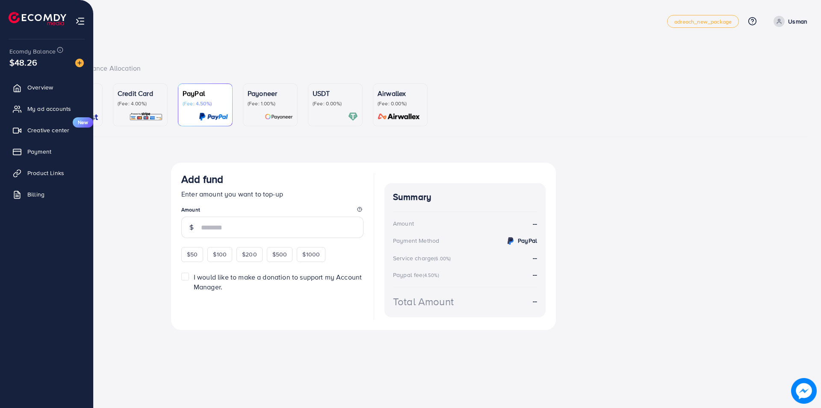
click at [86, 22] on div at bounding box center [47, 15] width 94 height 30
click at [45, 179] on link "Product Links" at bounding box center [46, 172] width 80 height 17
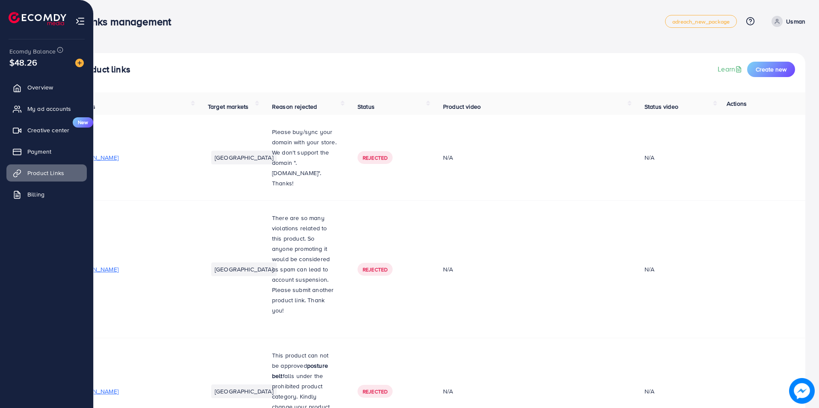
click at [78, 18] on img at bounding box center [80, 21] width 10 height 10
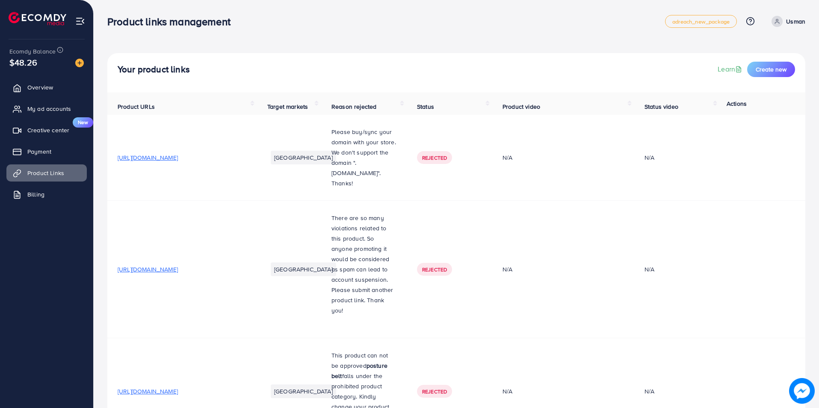
click at [80, 18] on img at bounding box center [80, 21] width 10 height 10
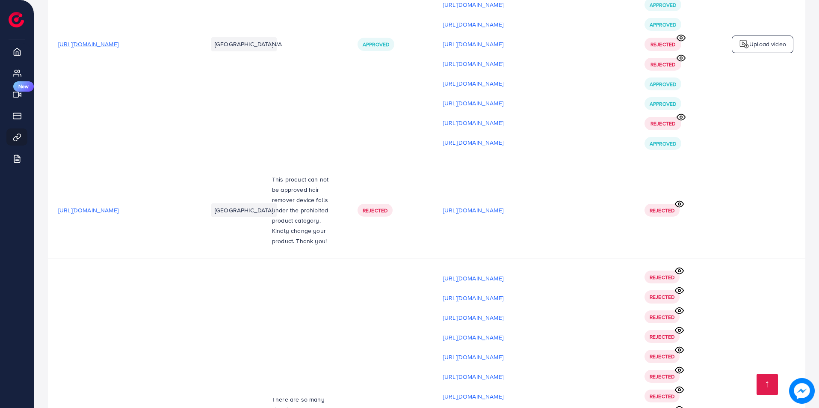
scroll to position [6649, 0]
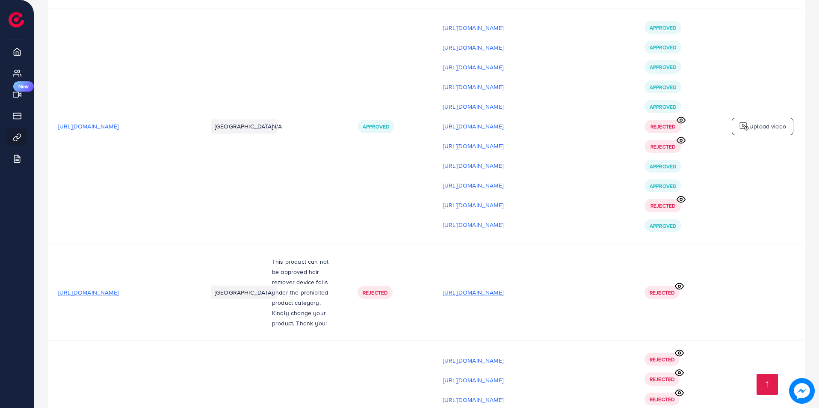
click at [503, 287] on p "[URL][DOMAIN_NAME]" at bounding box center [473, 292] width 60 height 10
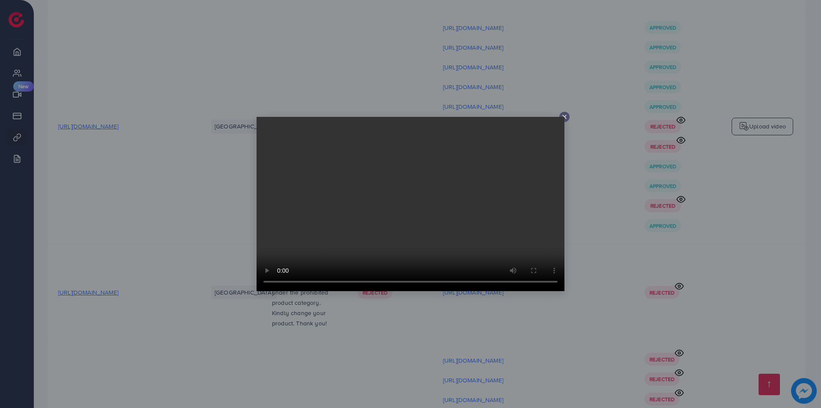
click at [618, 281] on div at bounding box center [410, 204] width 821 height 408
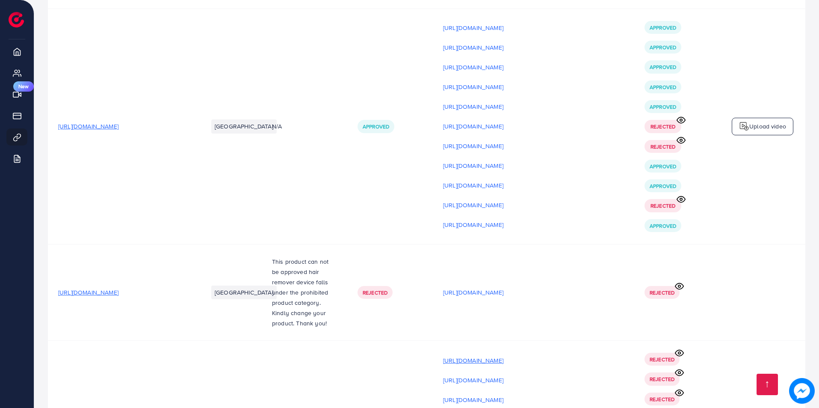
click at [503, 355] on p "[URL][DOMAIN_NAME]" at bounding box center [473, 360] width 60 height 10
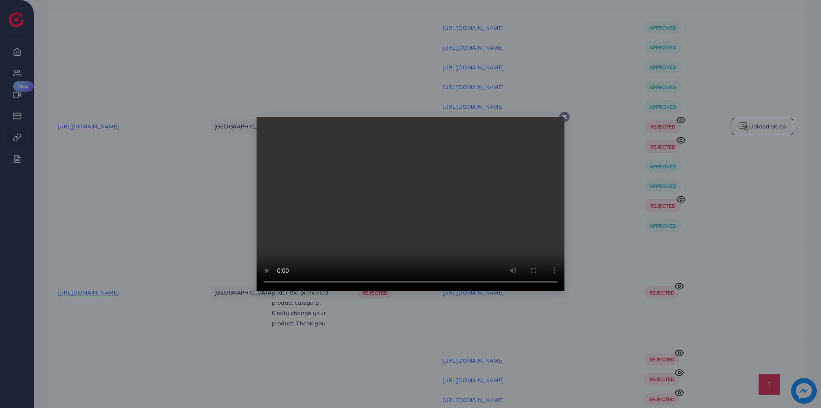
click at [529, 302] on div at bounding box center [410, 204] width 821 height 408
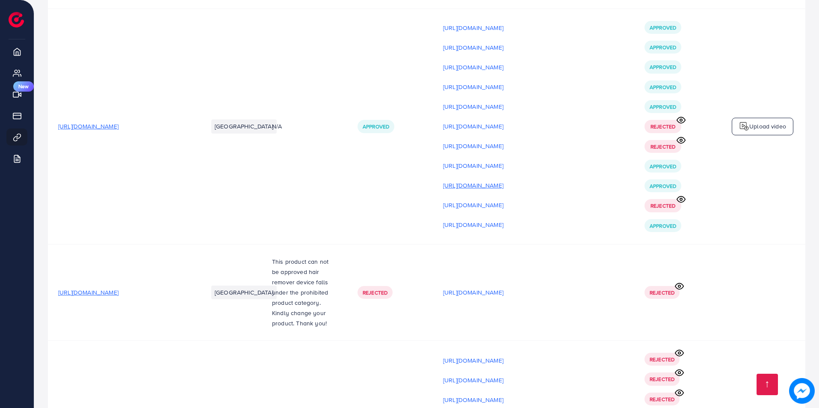
click at [503, 180] on p "[URL][DOMAIN_NAME]" at bounding box center [473, 185] width 60 height 10
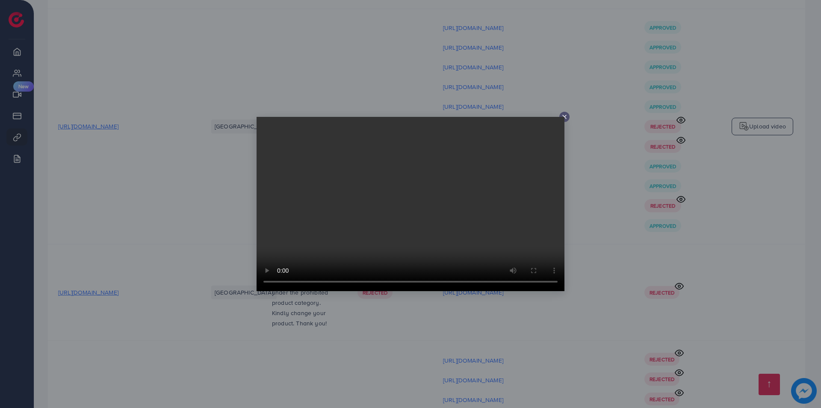
click at [617, 175] on div at bounding box center [410, 204] width 821 height 408
